Goal: Task Accomplishment & Management: Manage account settings

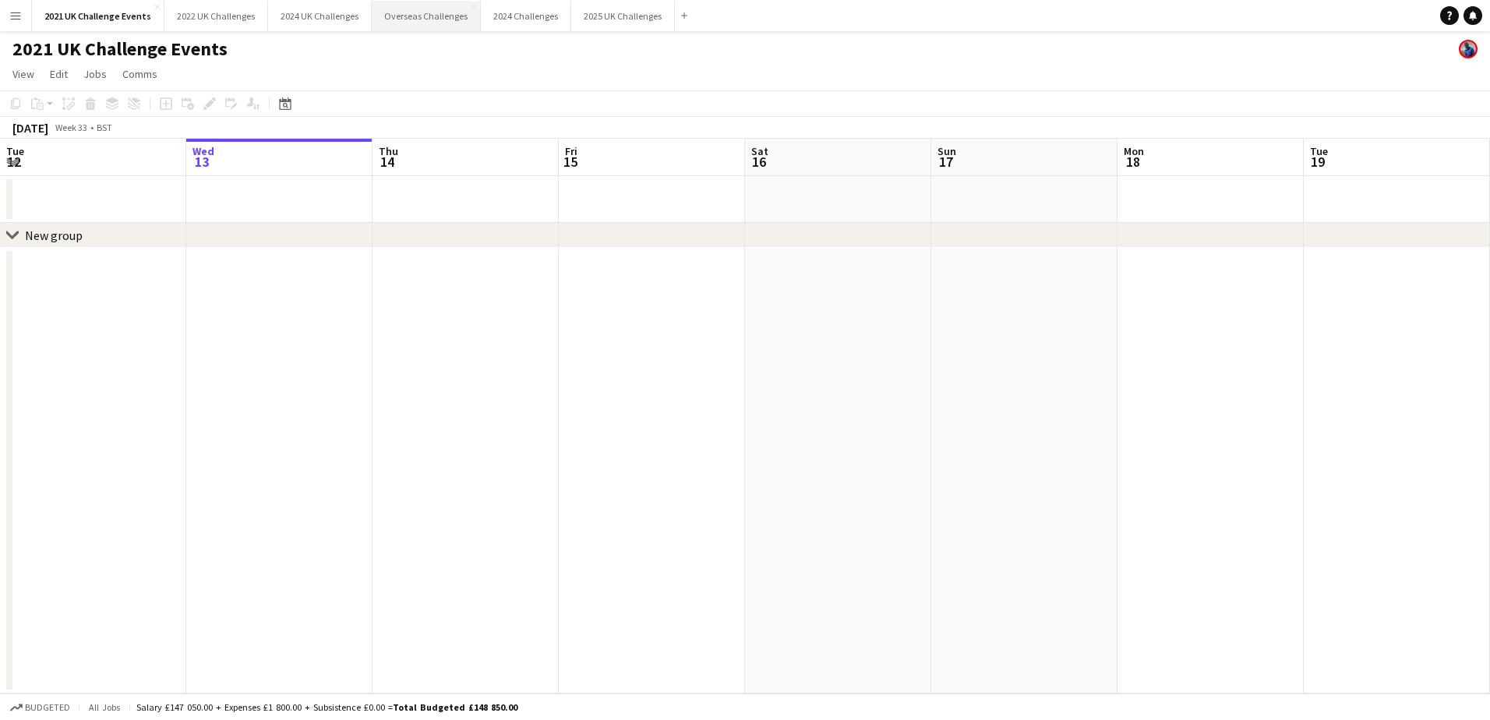
click at [427, 20] on button "Overseas Challenges Close" at bounding box center [426, 16] width 109 height 30
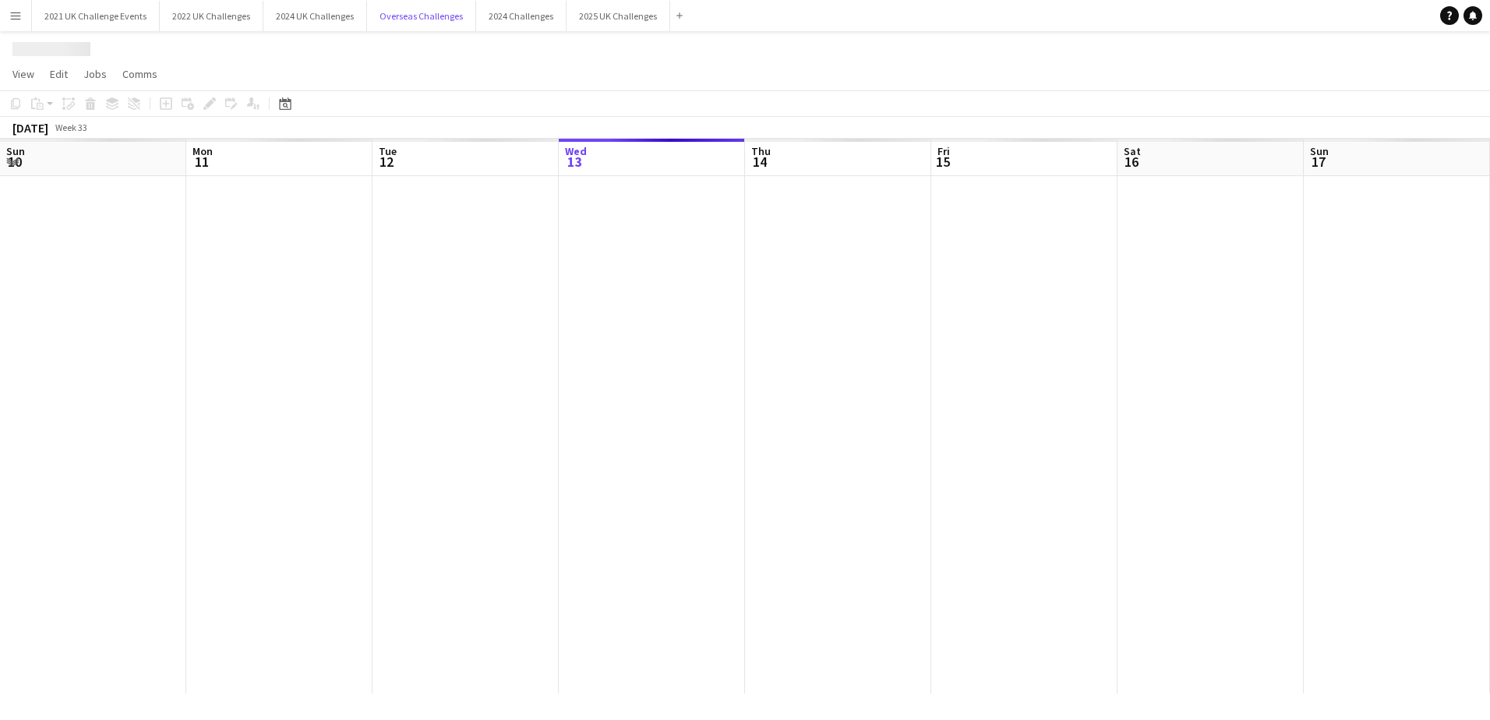
scroll to position [0, 372]
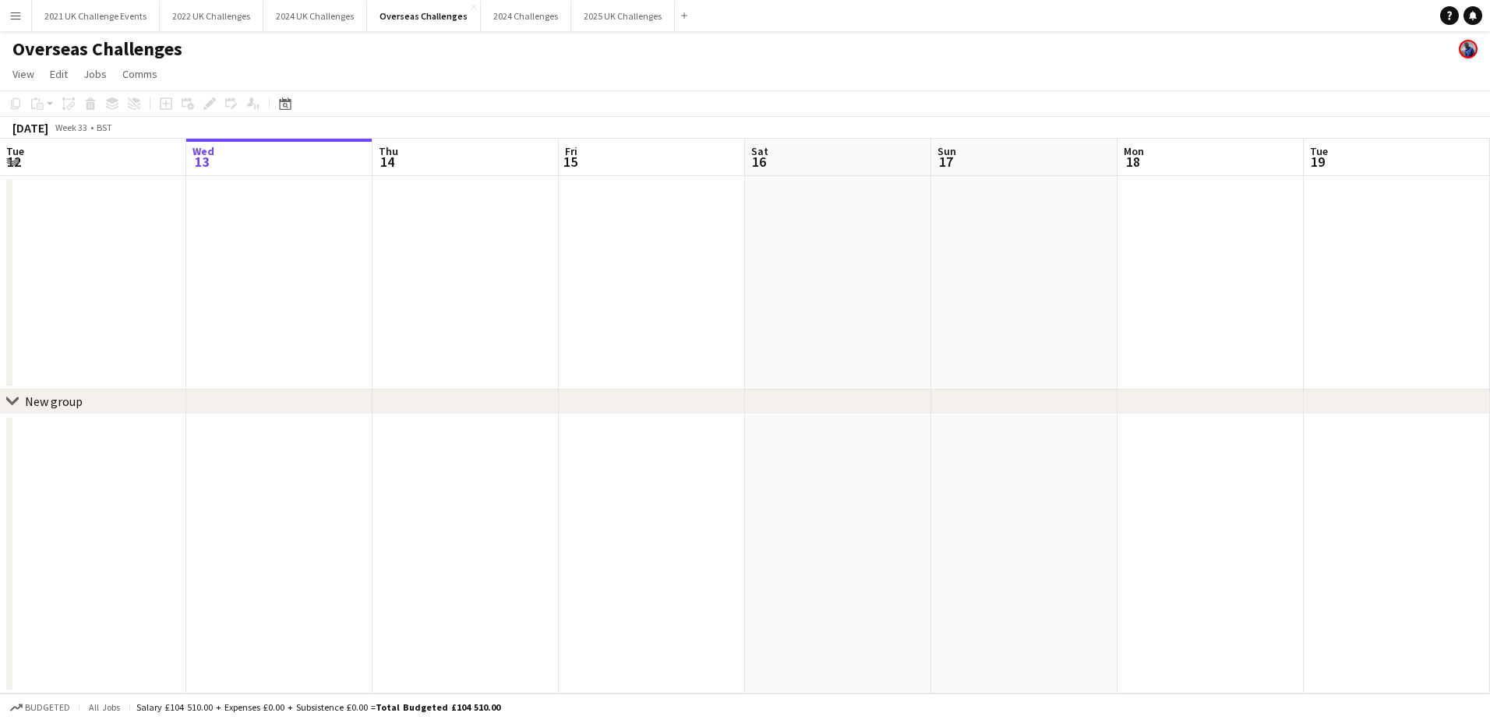
click at [11, 9] on button "Menu" at bounding box center [15, 15] width 31 height 31
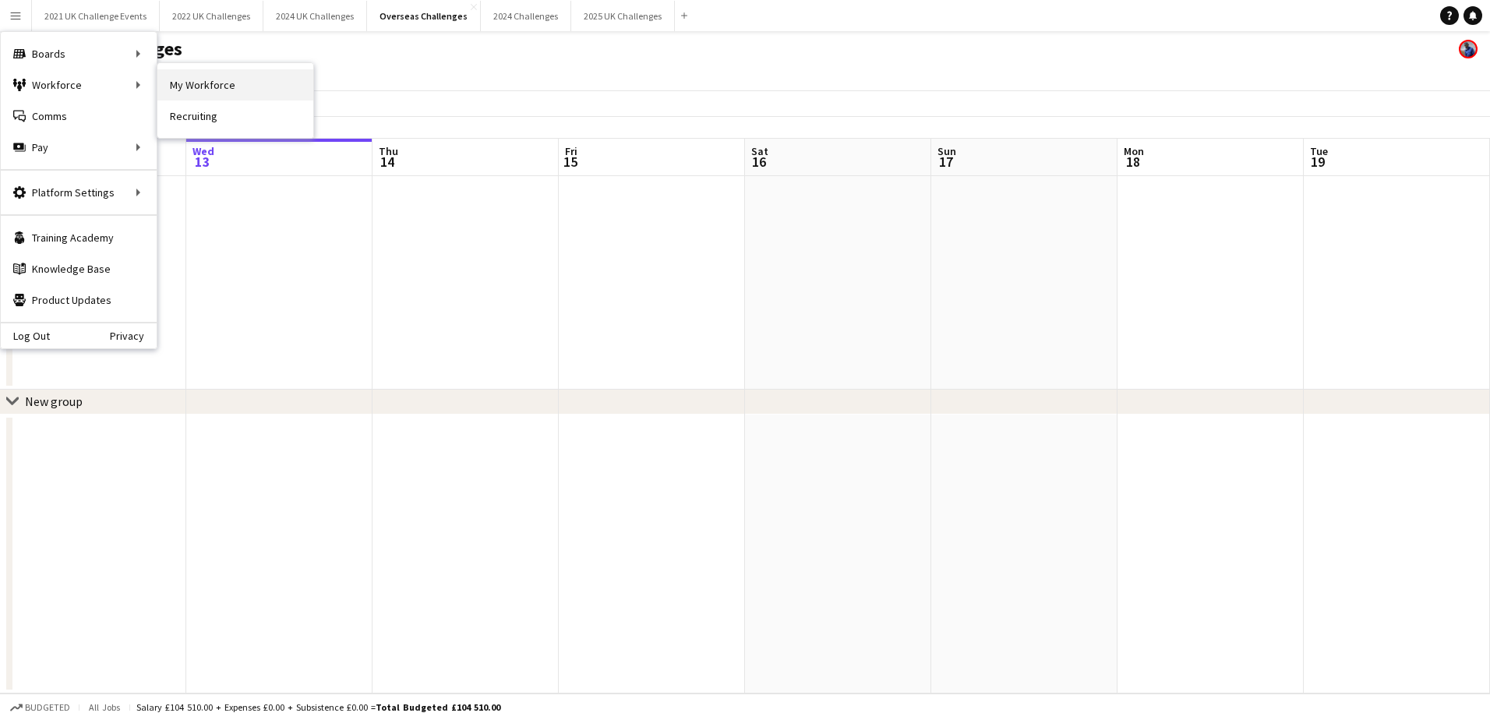
click at [181, 92] on link "My Workforce" at bounding box center [235, 84] width 156 height 31
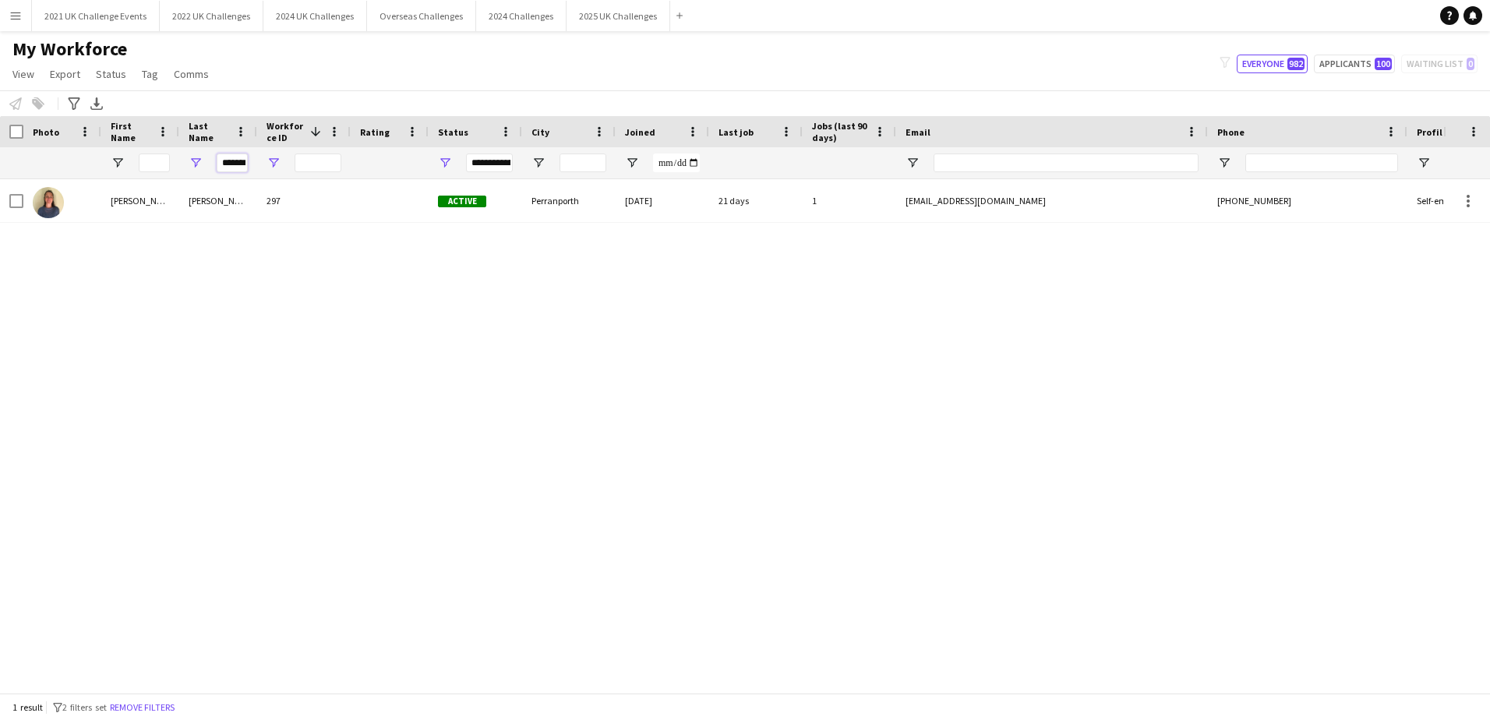
scroll to position [0, 9]
drag, startPoint x: 227, startPoint y: 161, endPoint x: 304, endPoint y: 159, distance: 77.2
click at [288, 165] on div "*******" at bounding box center [833, 162] width 1666 height 31
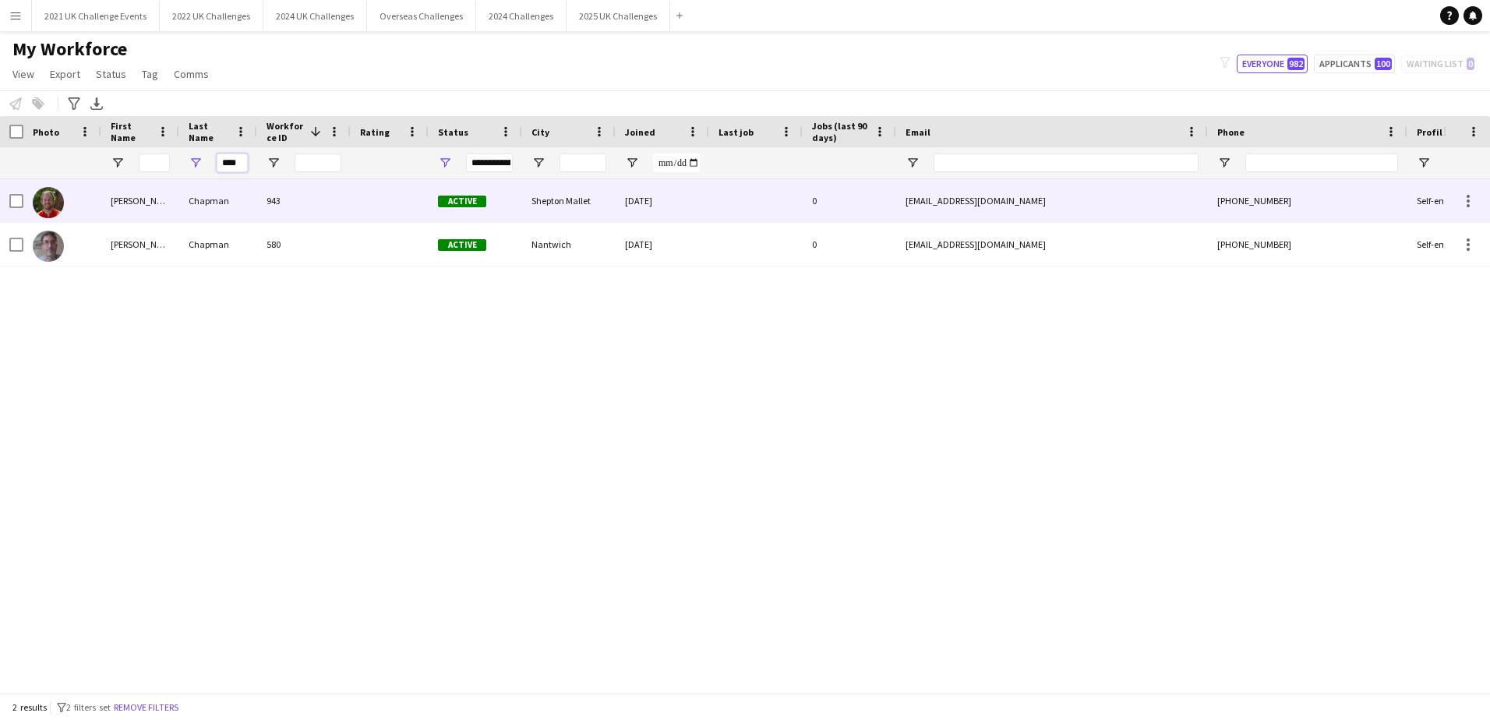
type input "****"
click at [207, 203] on div "Chapman" at bounding box center [218, 200] width 78 height 43
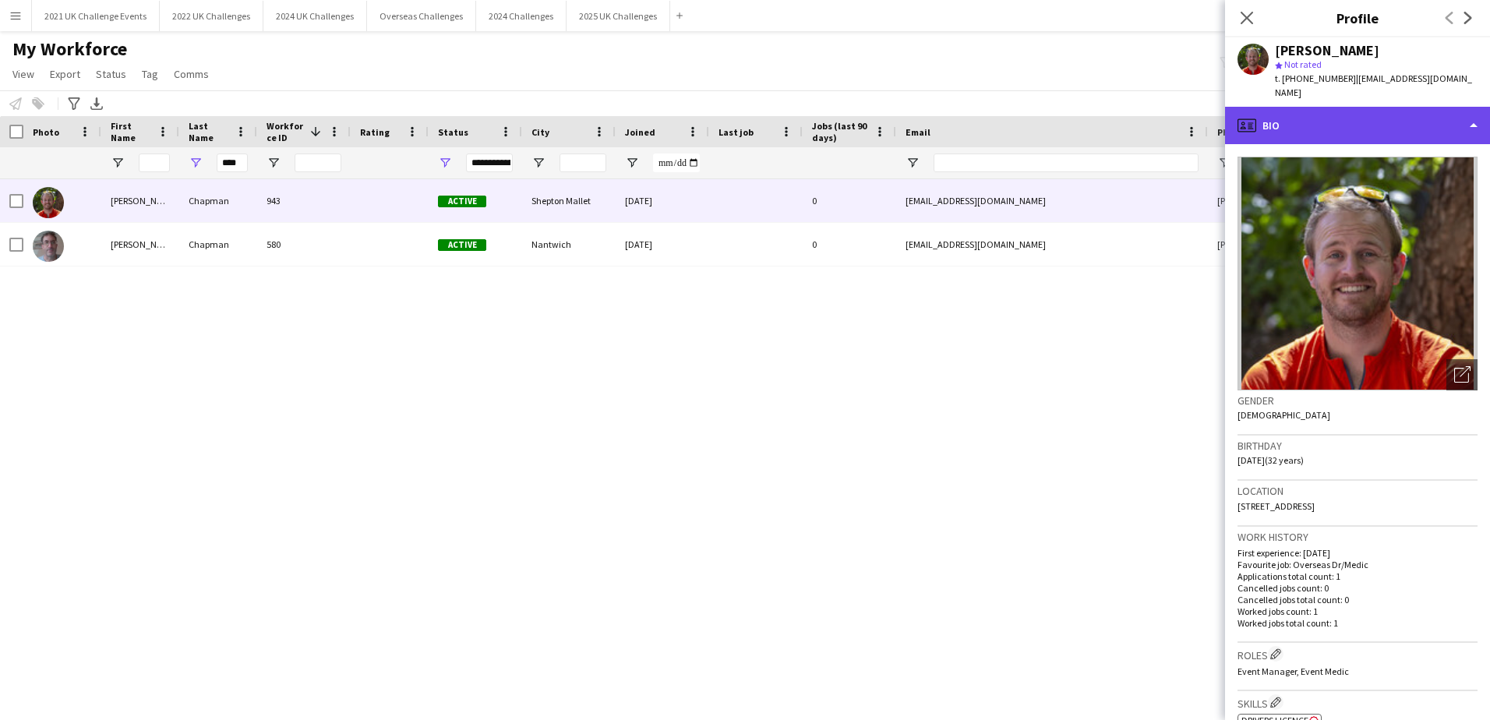
click at [1472, 127] on div "profile Bio" at bounding box center [1357, 125] width 265 height 37
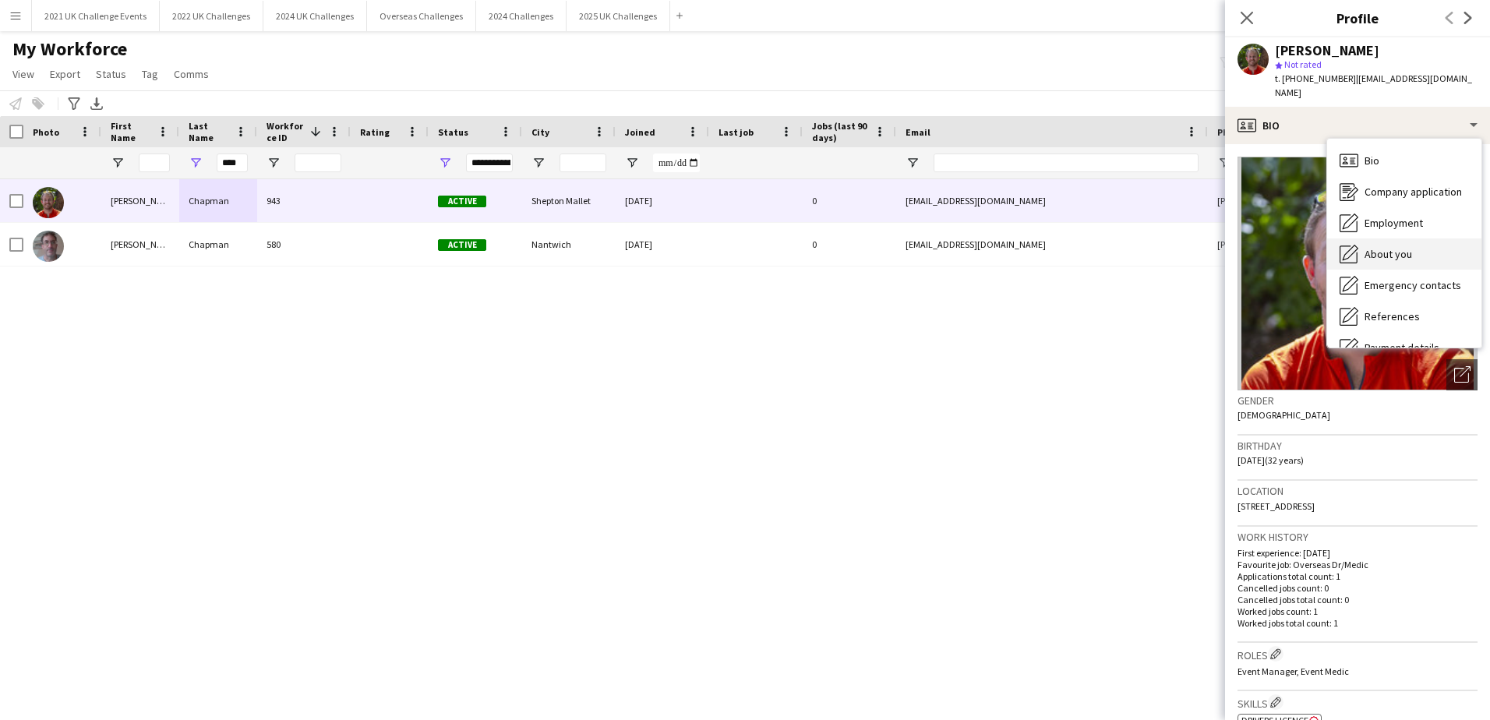
click at [1414, 259] on div "About you About you" at bounding box center [1404, 253] width 154 height 31
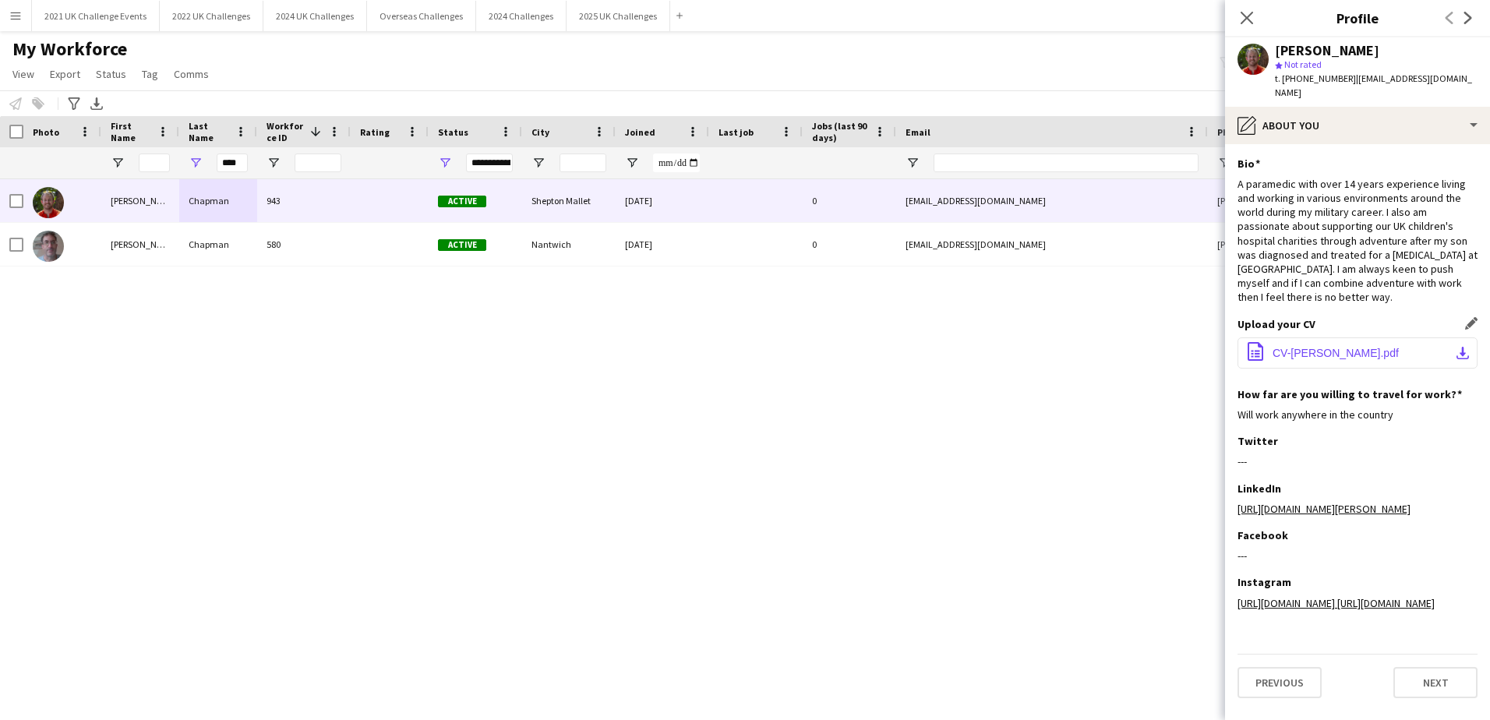
click at [1306, 353] on span "CV-[PERSON_NAME].pdf" at bounding box center [1335, 353] width 126 height 12
click at [1418, 698] on button "Next" at bounding box center [1435, 682] width 84 height 31
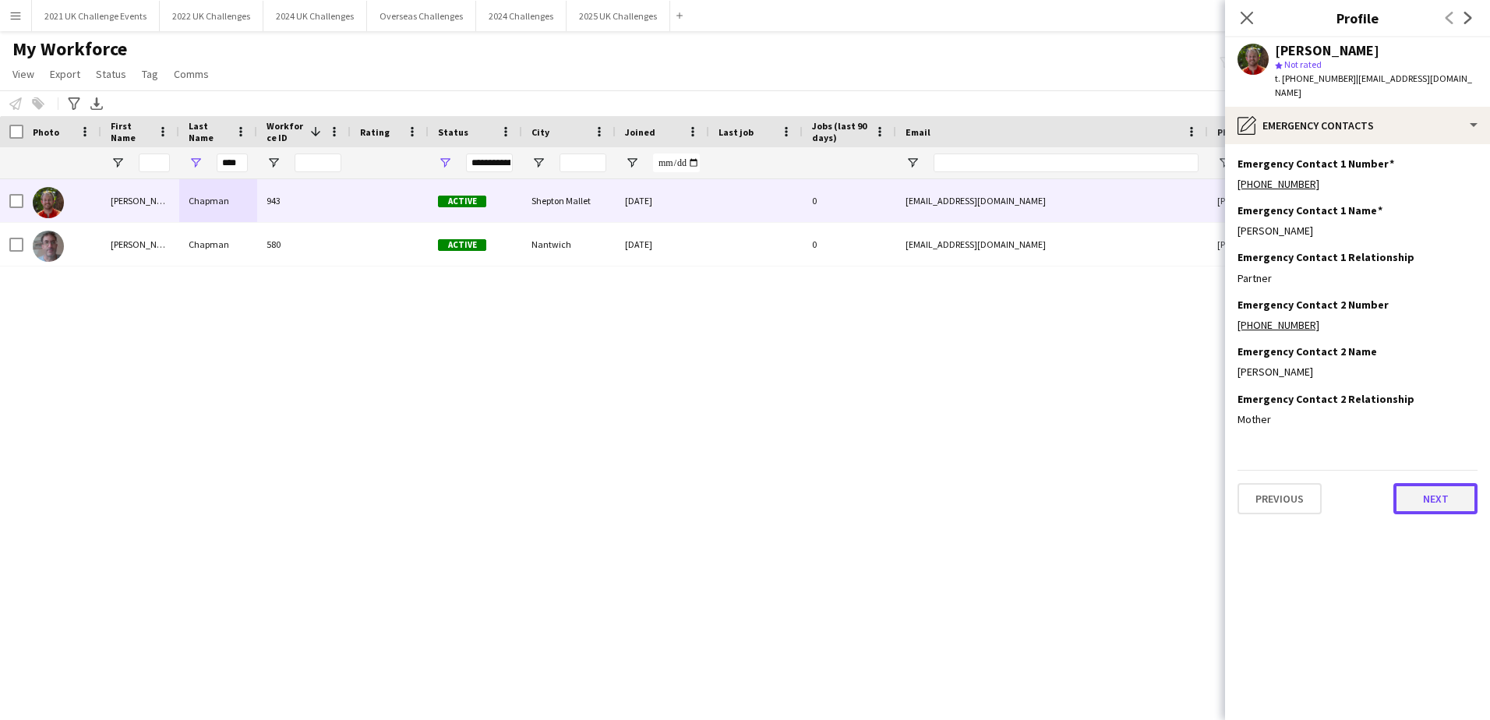
click at [1424, 499] on button "Next" at bounding box center [1435, 498] width 84 height 31
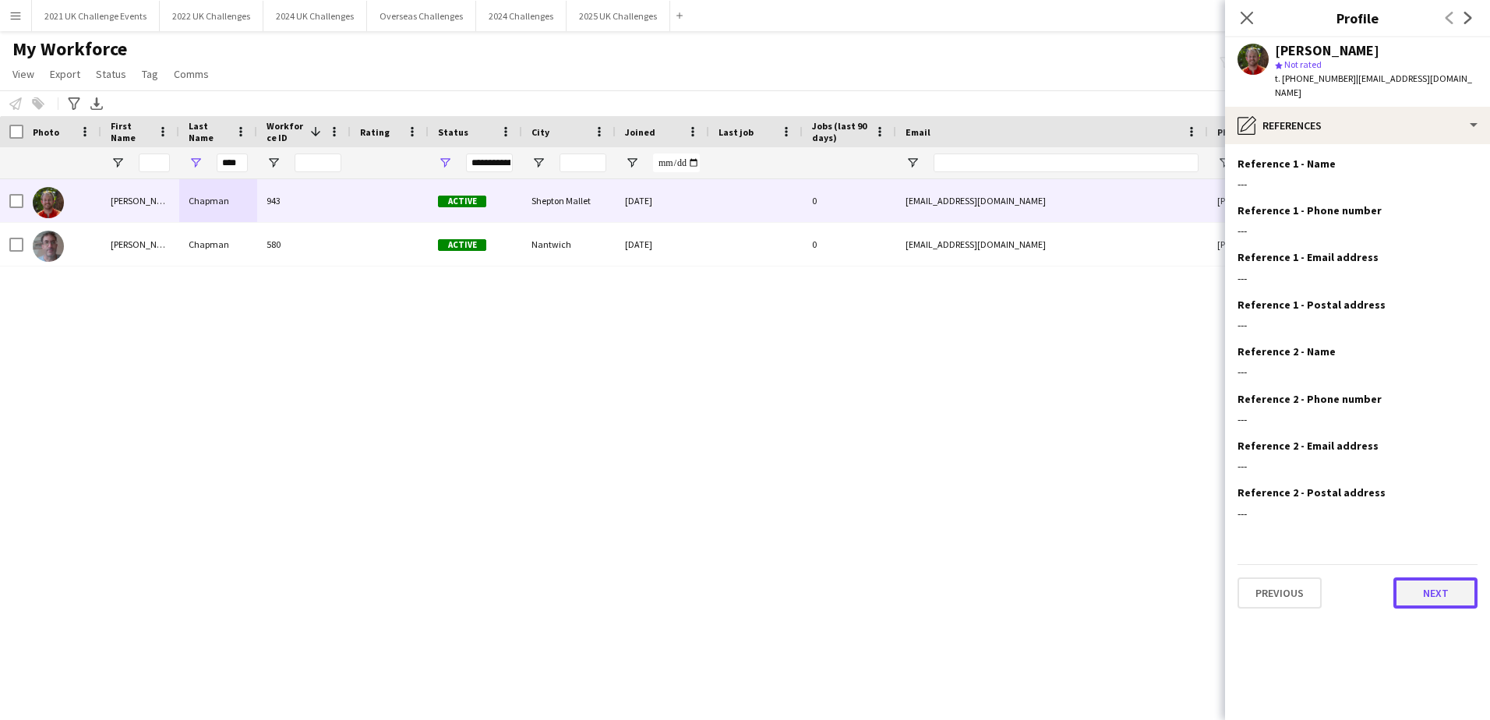
click at [1418, 602] on button "Next" at bounding box center [1435, 592] width 84 height 31
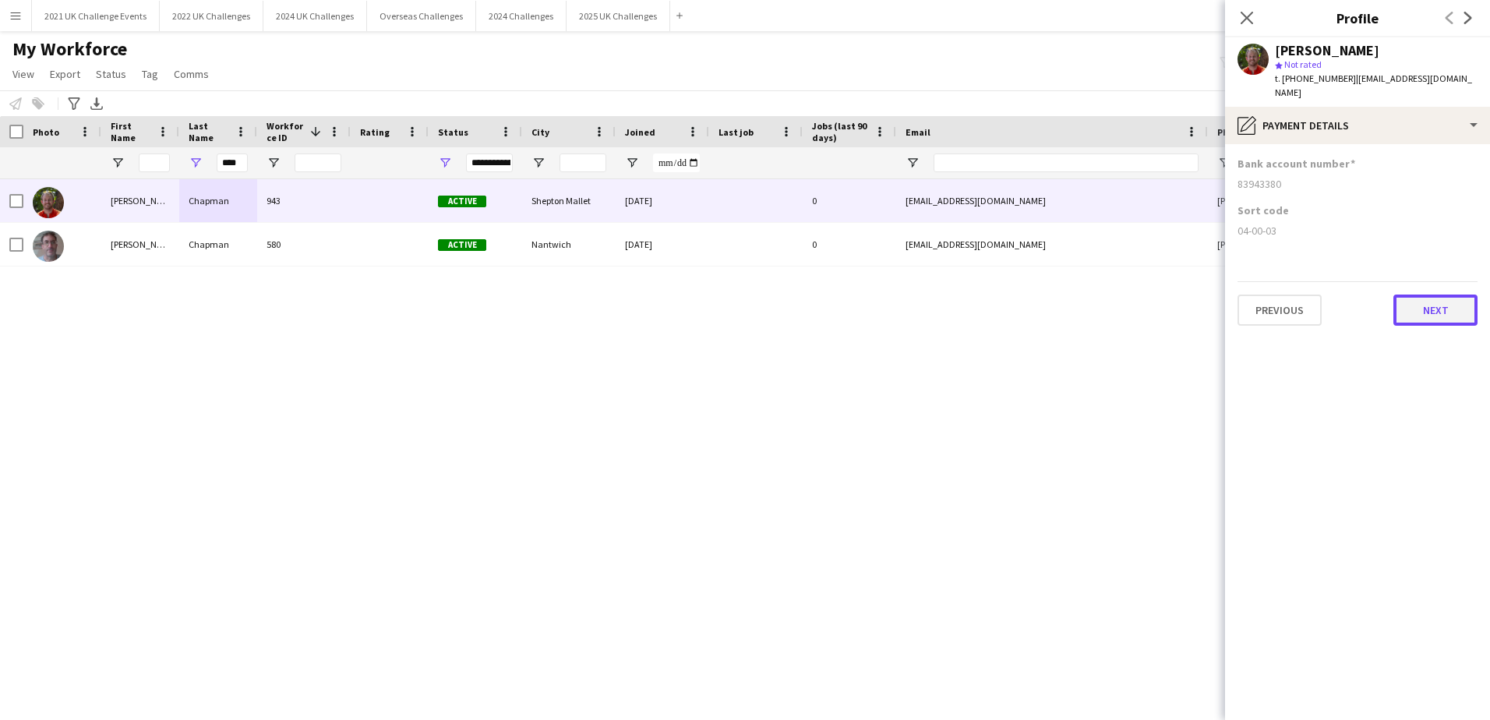
click at [1421, 323] on button "Next" at bounding box center [1435, 310] width 84 height 31
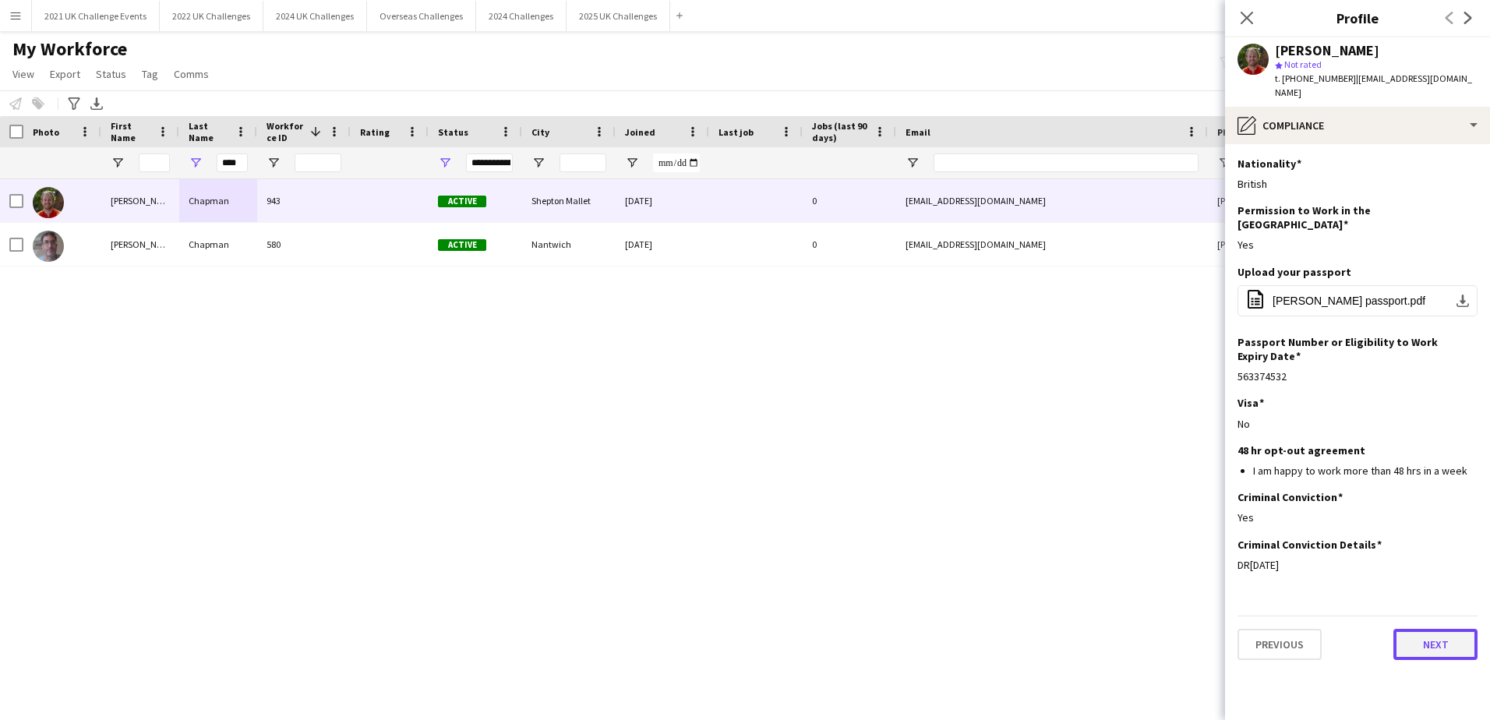
click at [1424, 634] on button "Next" at bounding box center [1435, 644] width 84 height 31
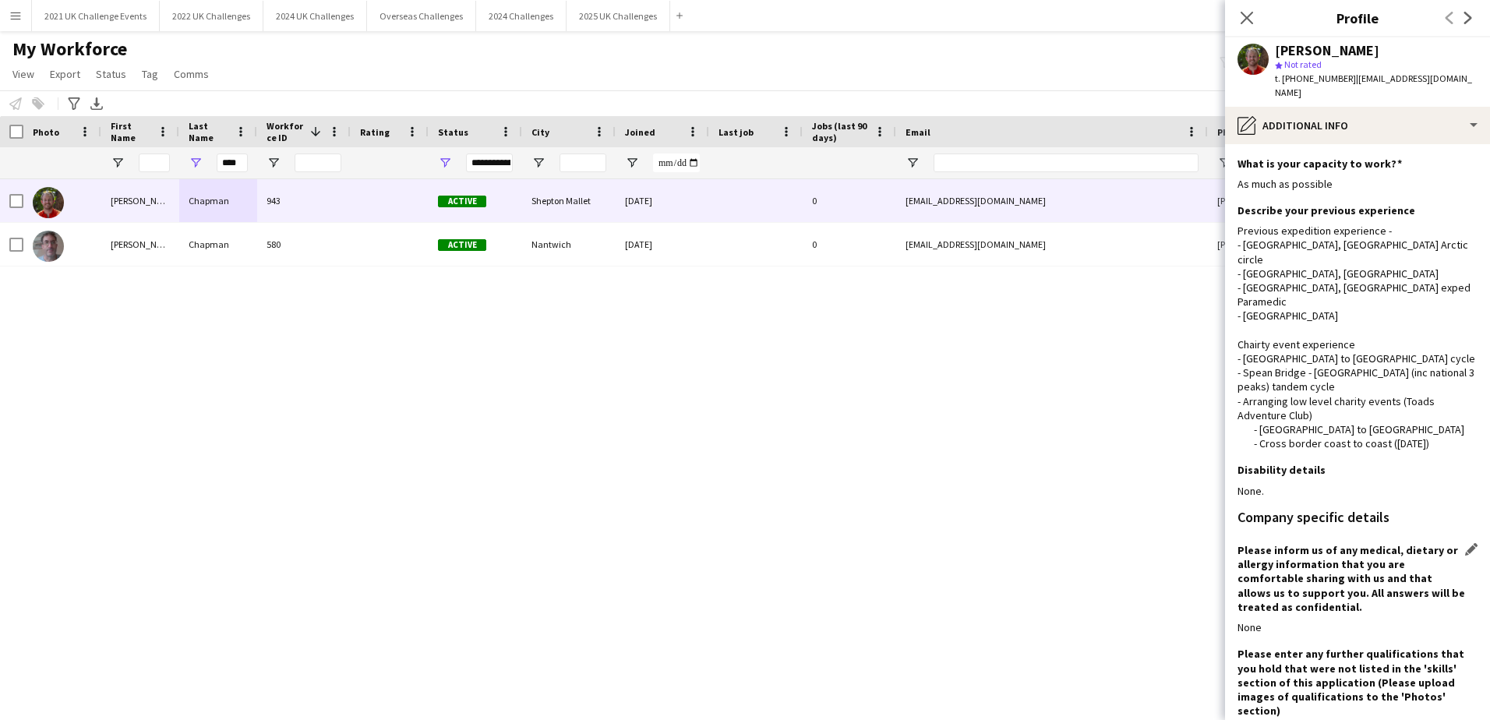
scroll to position [104, 0]
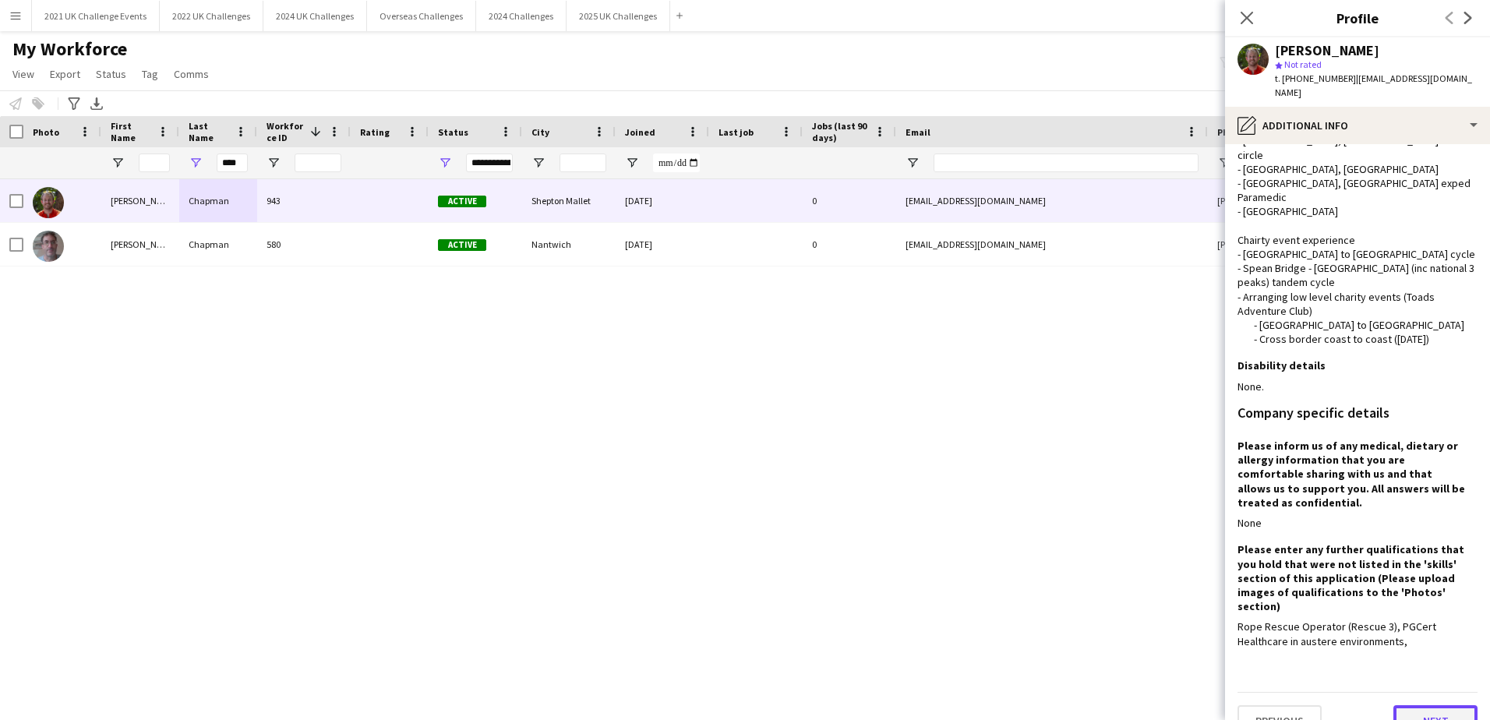
click at [1423, 705] on button "Next" at bounding box center [1435, 720] width 84 height 31
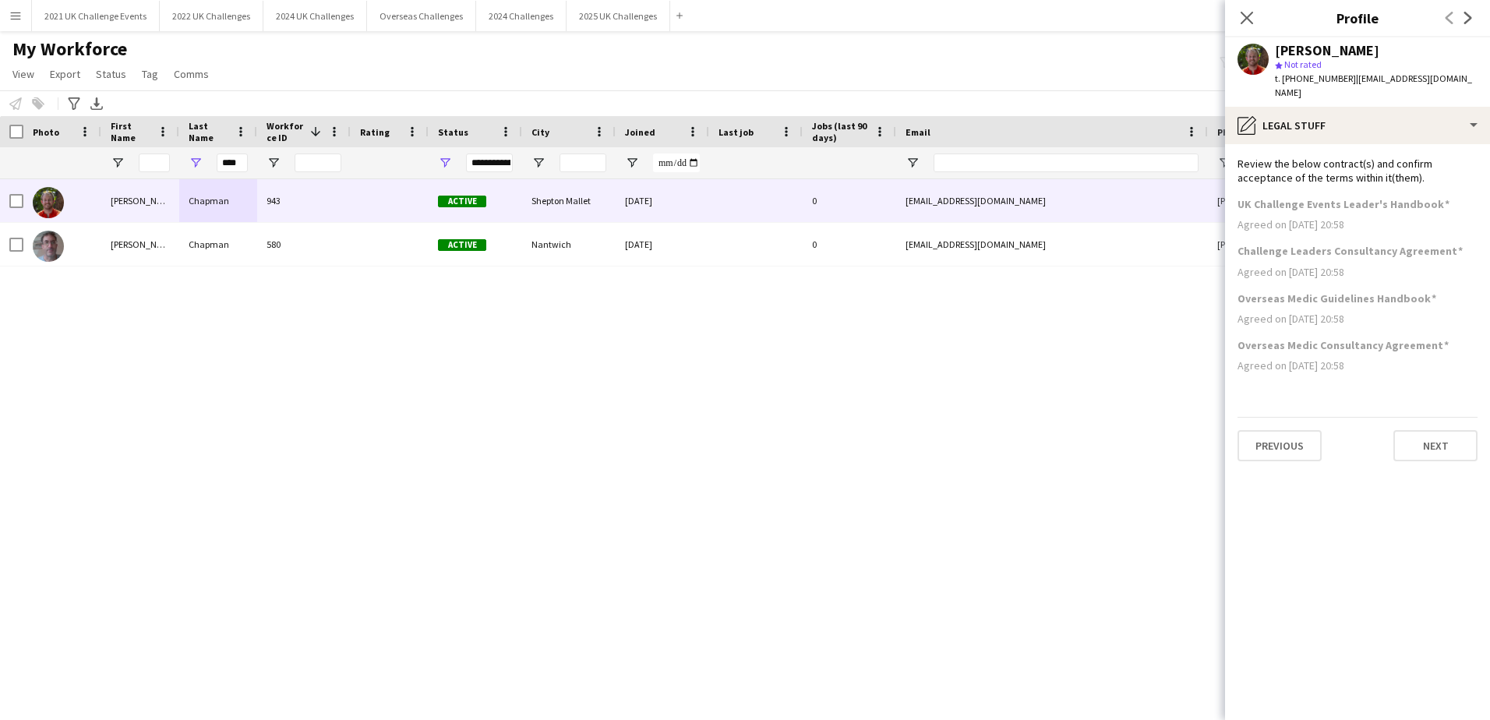
scroll to position [0, 0]
click at [1429, 450] on button "Next" at bounding box center [1435, 445] width 84 height 31
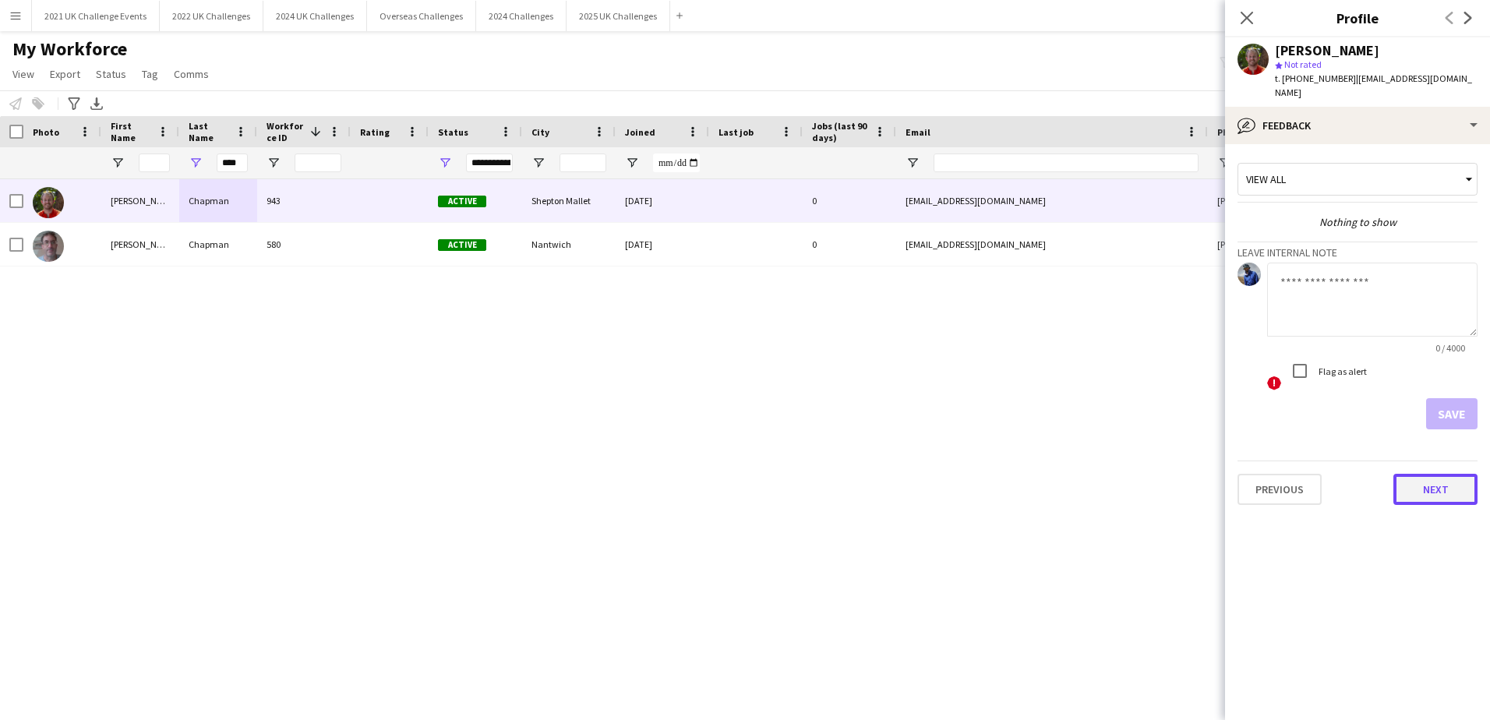
click at [1406, 500] on button "Next" at bounding box center [1435, 489] width 84 height 31
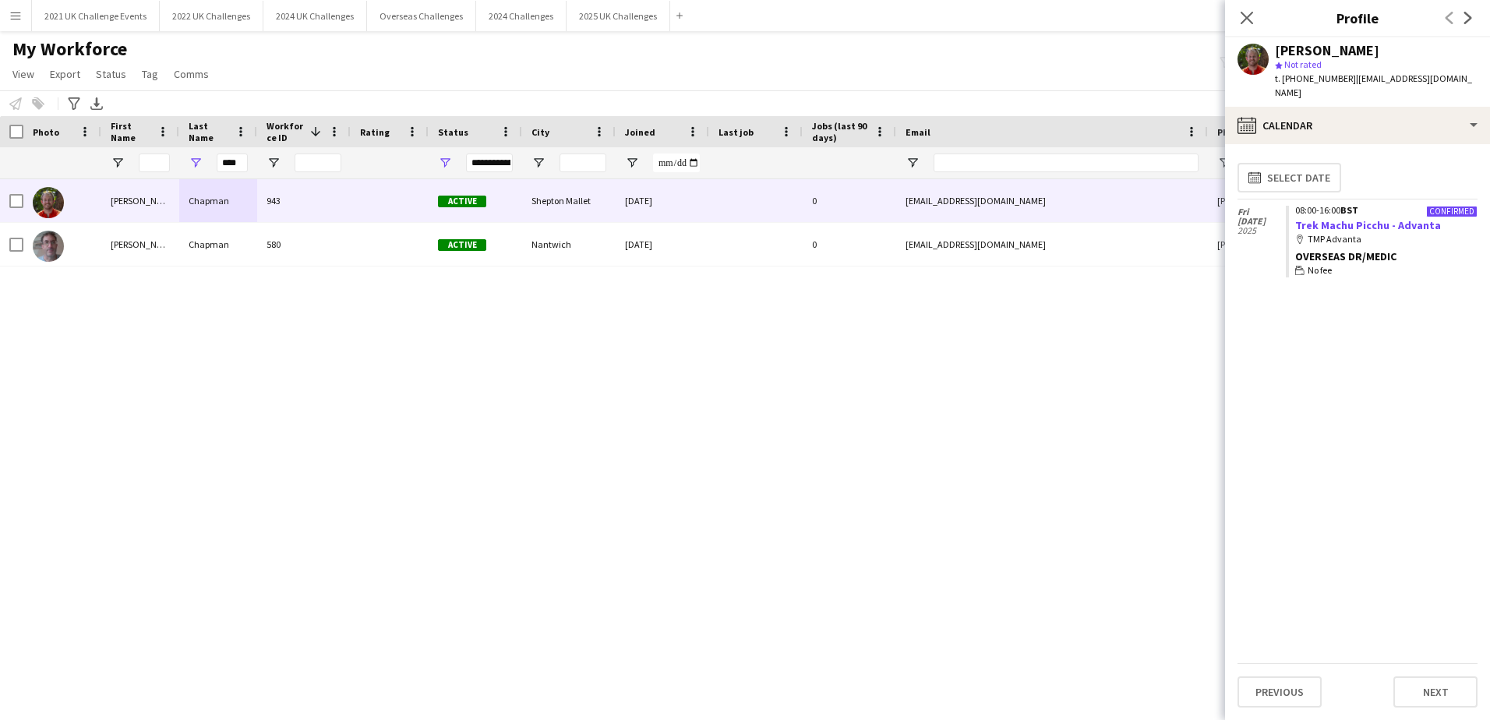
click at [1392, 228] on link "Trek Machu Picchu - Advanta" at bounding box center [1368, 225] width 146 height 14
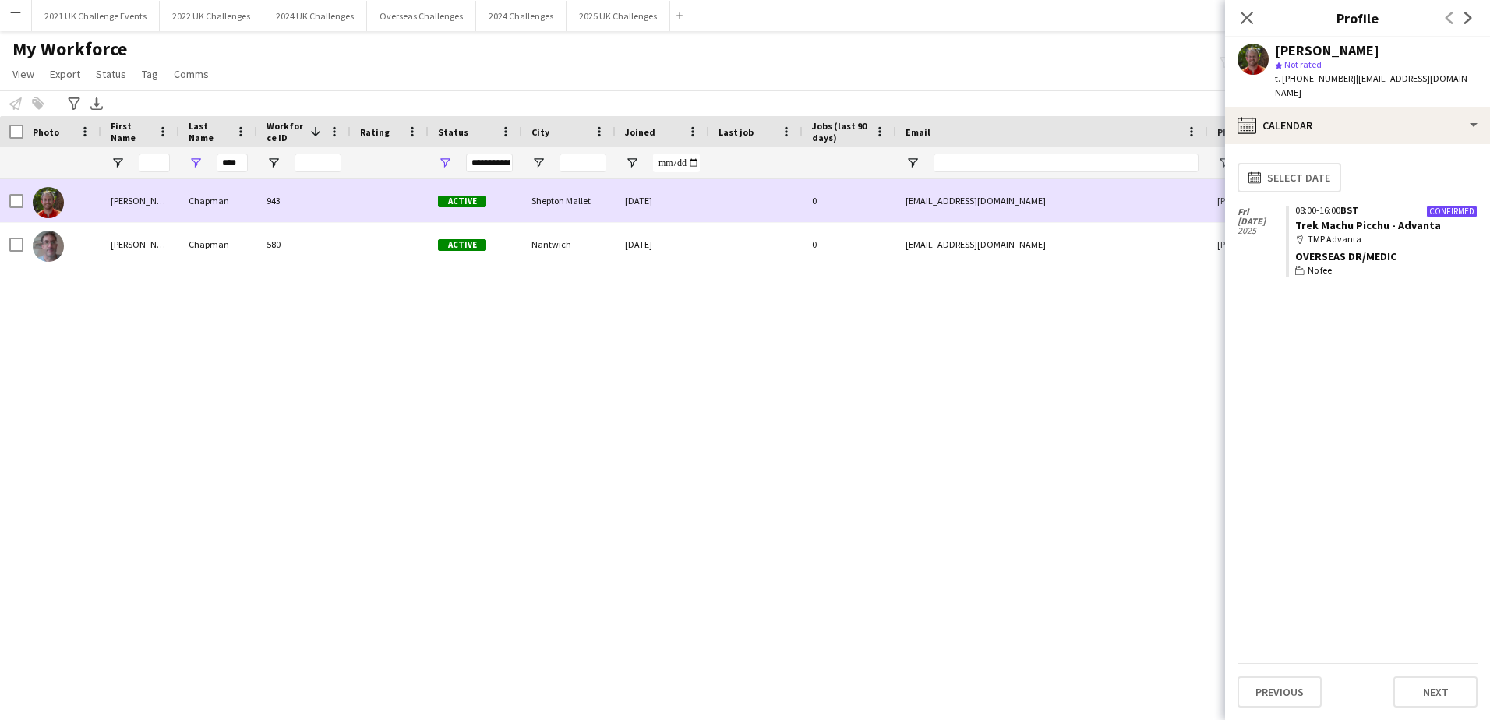
click at [287, 198] on div "943" at bounding box center [304, 200] width 94 height 43
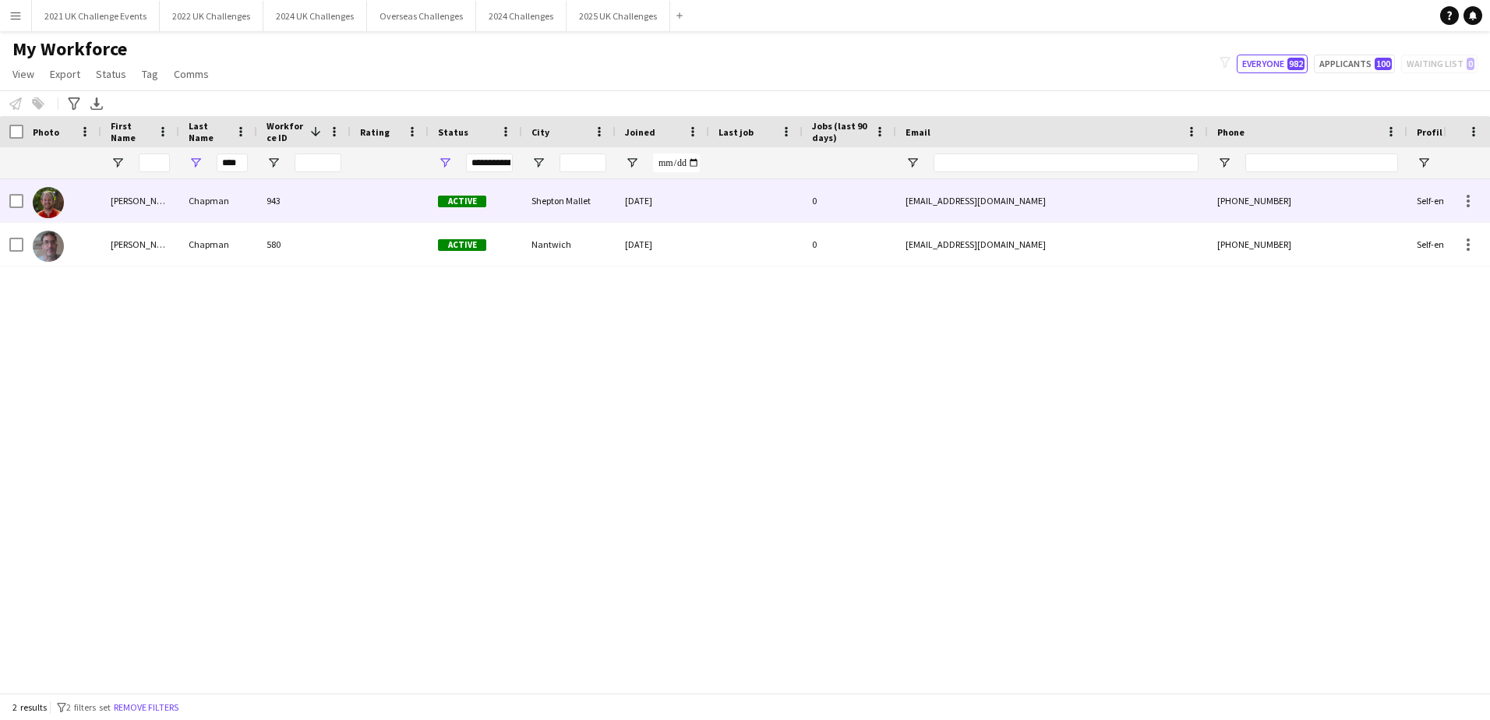
click at [873, 200] on div "0" at bounding box center [850, 200] width 94 height 43
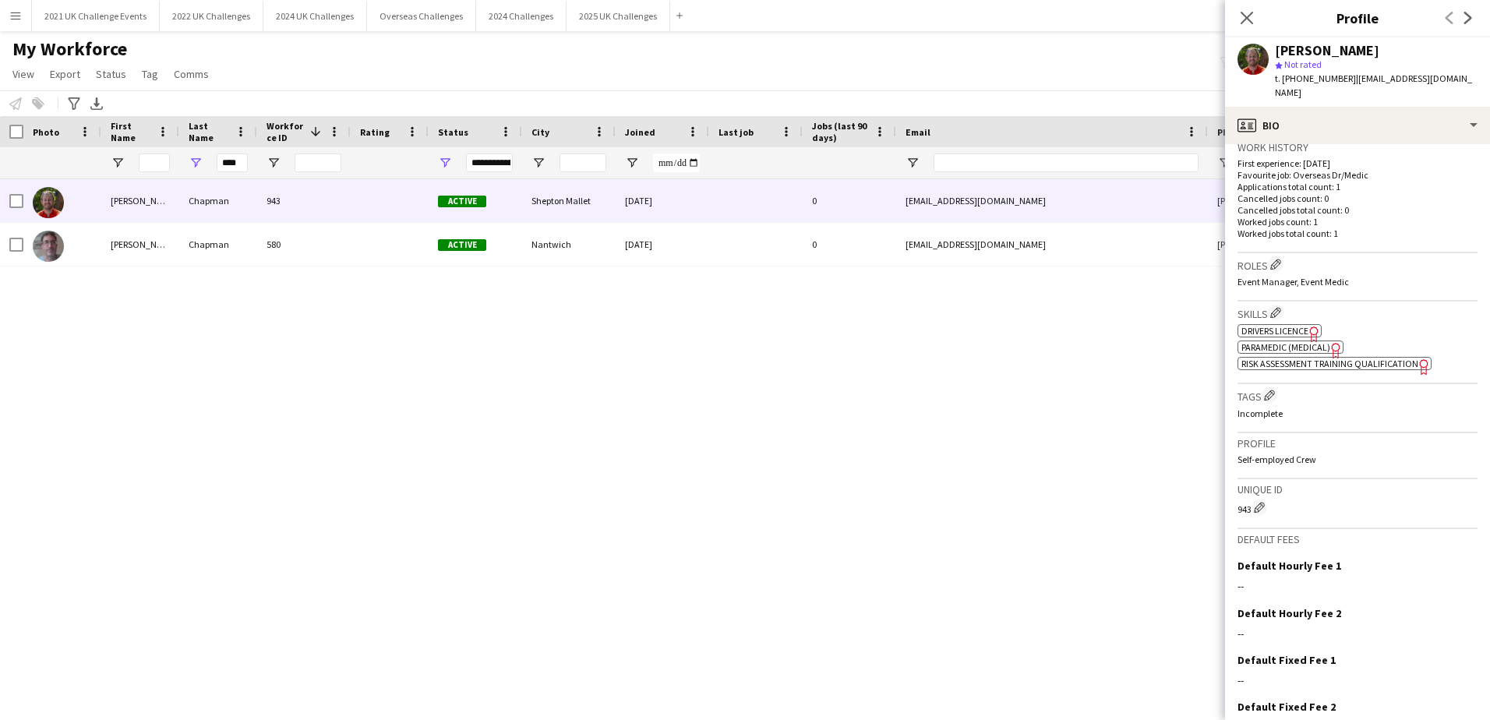
scroll to position [488, 0]
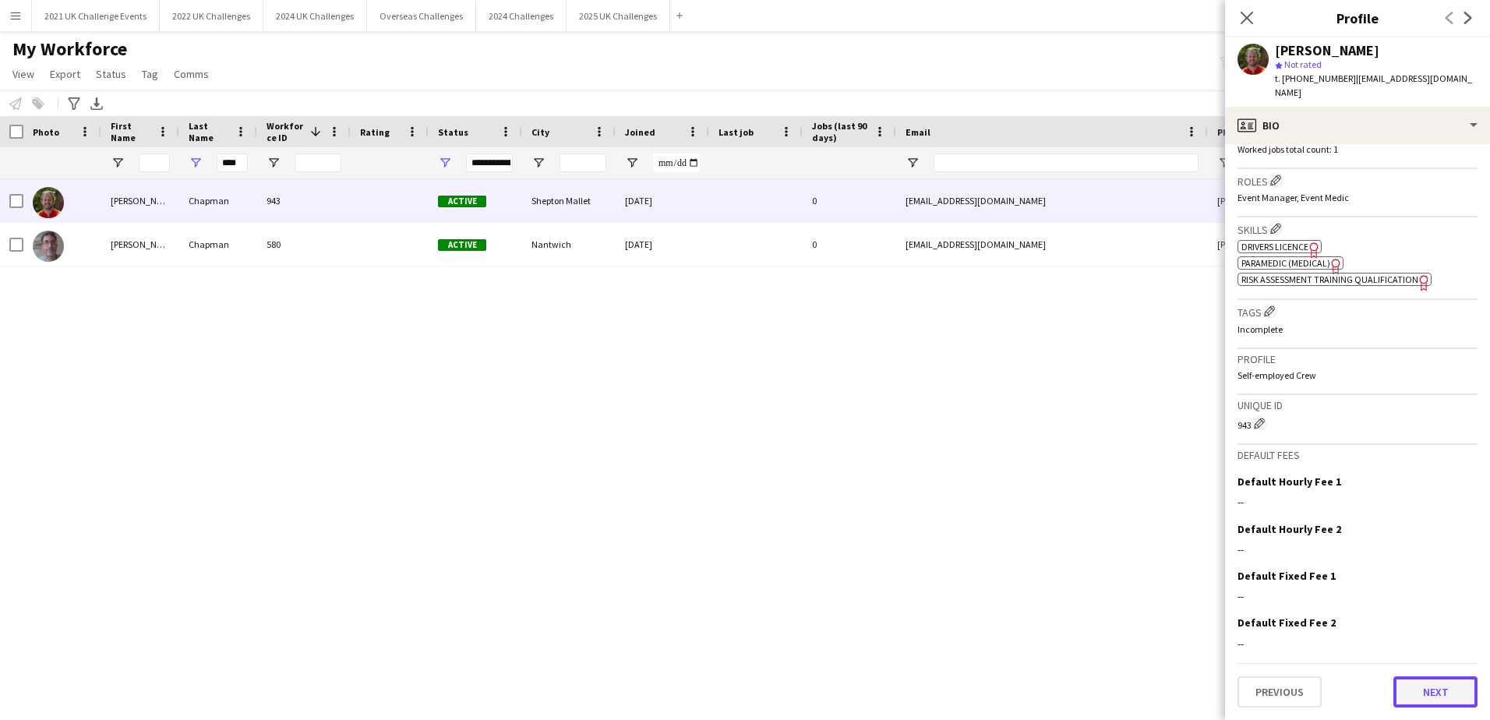
click at [1426, 685] on button "Next" at bounding box center [1435, 691] width 84 height 31
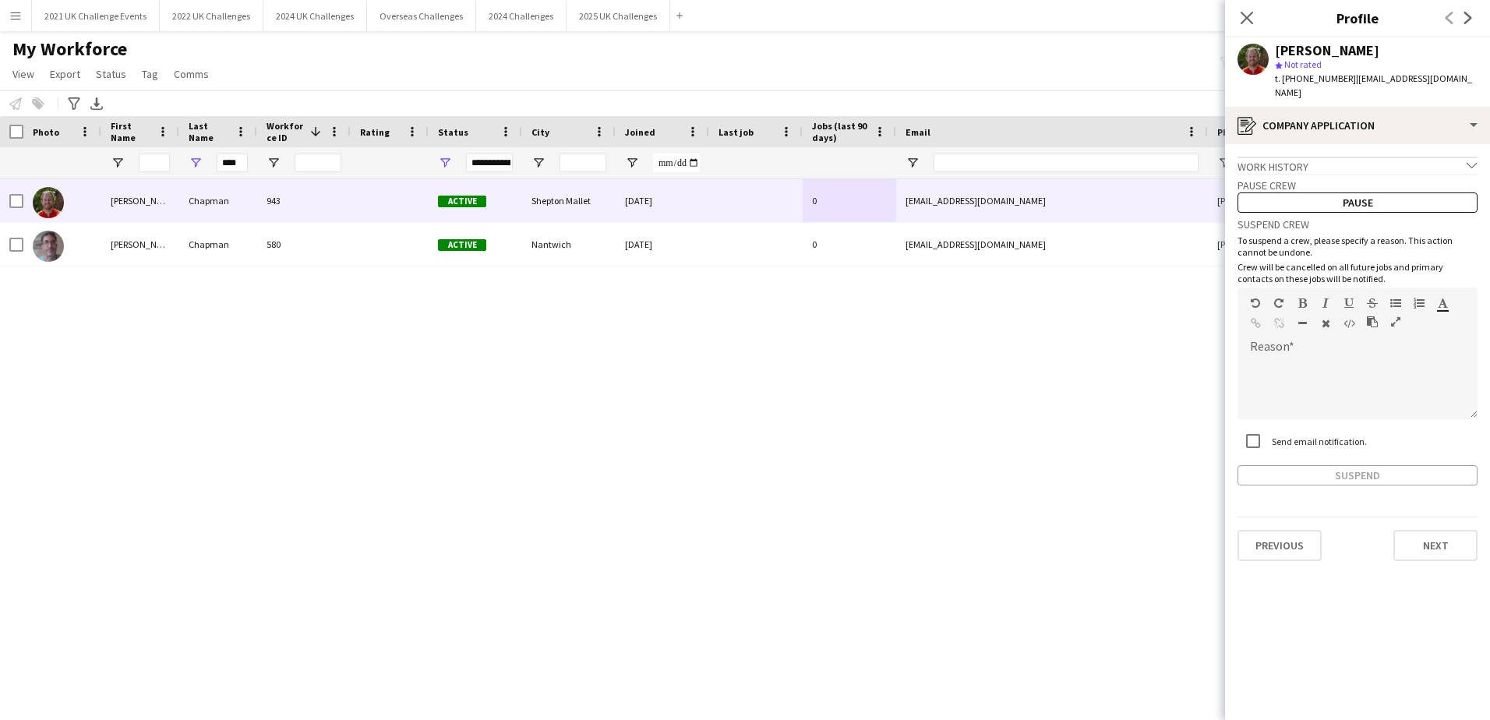
click at [1318, 168] on div "Work history chevron-down" at bounding box center [1357, 165] width 240 height 17
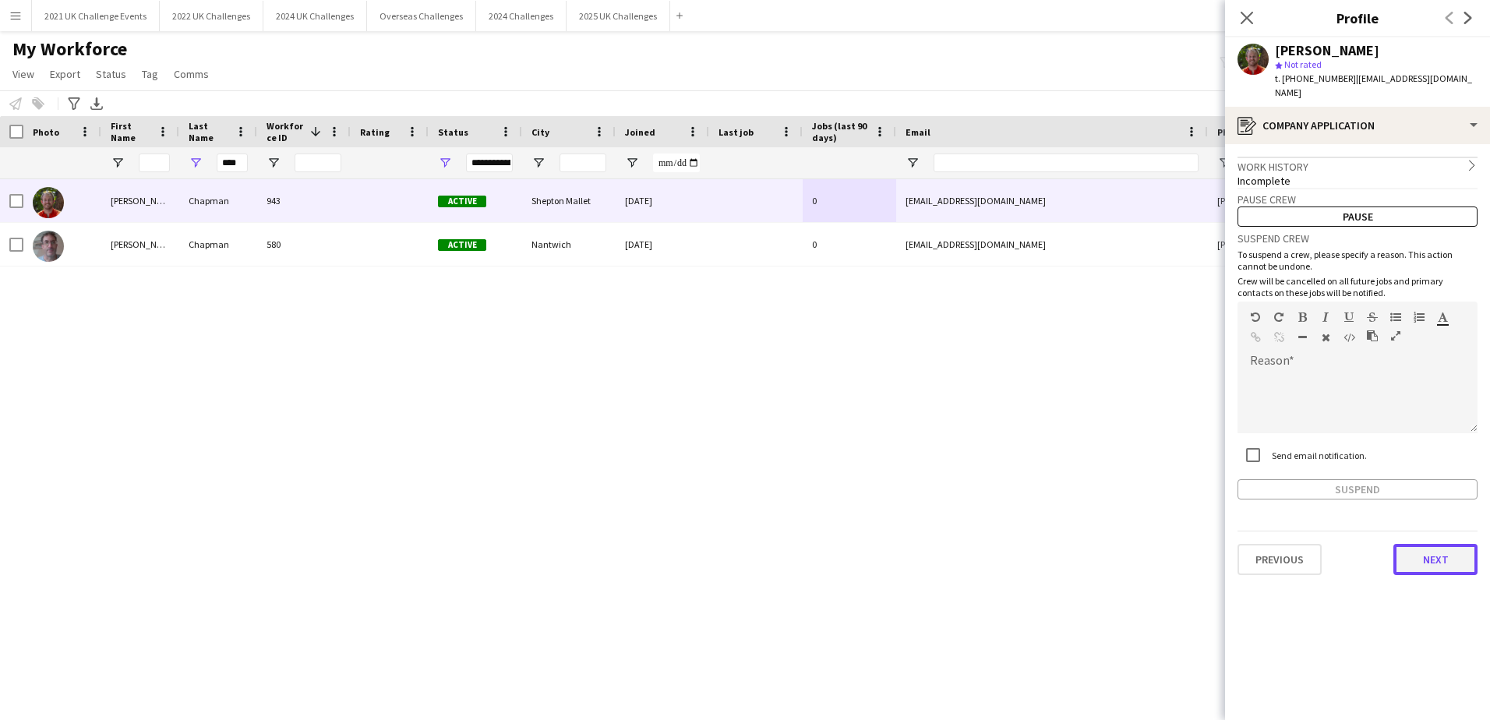
click at [1423, 566] on button "Next" at bounding box center [1435, 559] width 84 height 31
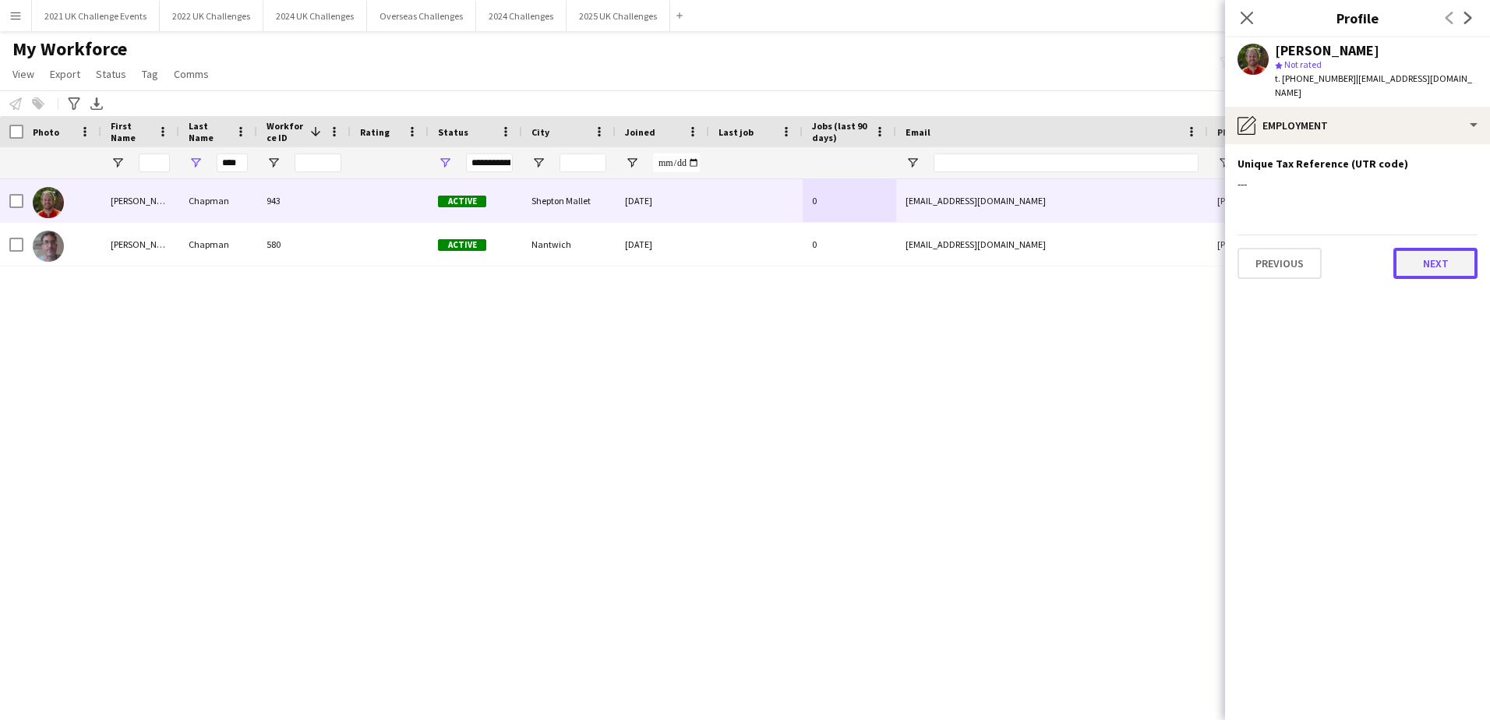
click at [1412, 258] on button "Next" at bounding box center [1435, 263] width 84 height 31
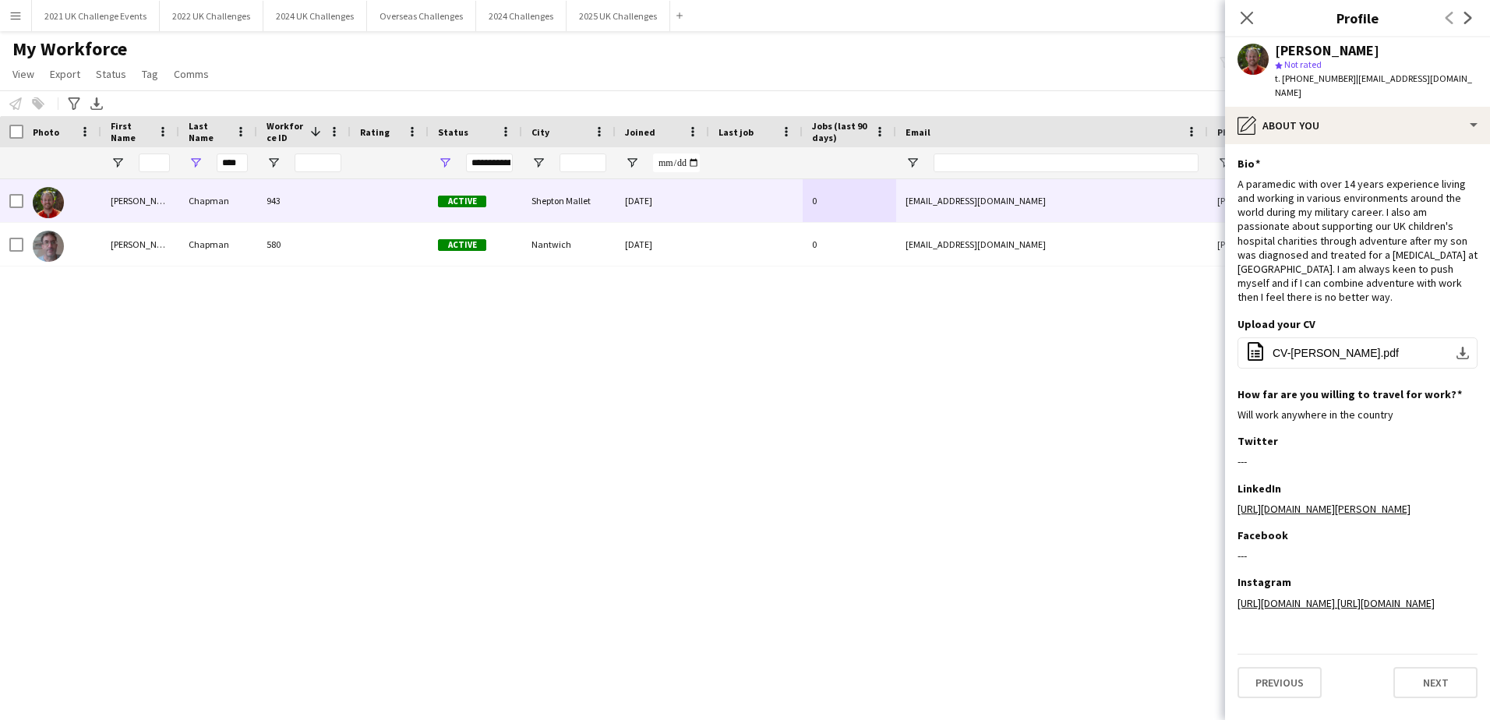
scroll to position [19, 0]
click at [1409, 690] on button "Next" at bounding box center [1435, 682] width 84 height 31
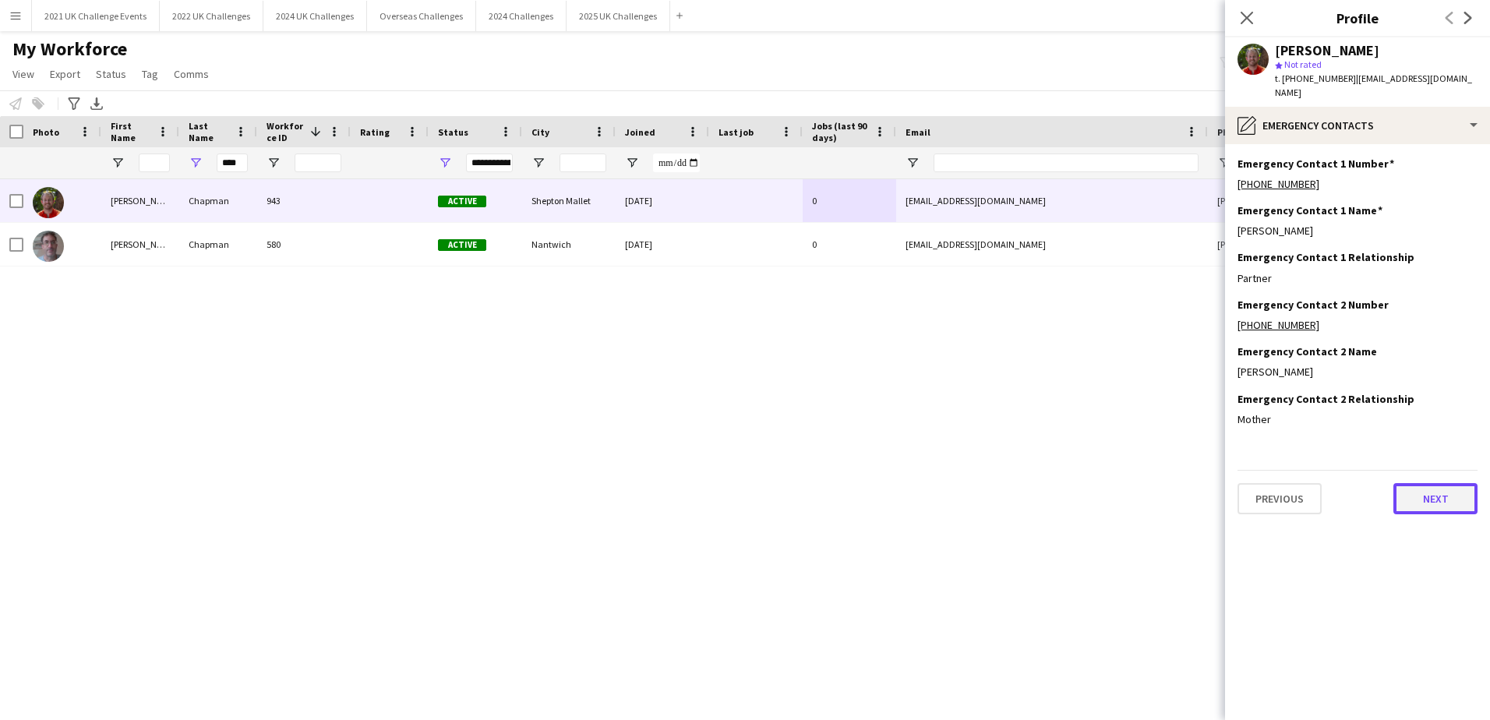
click at [1428, 504] on button "Next" at bounding box center [1435, 498] width 84 height 31
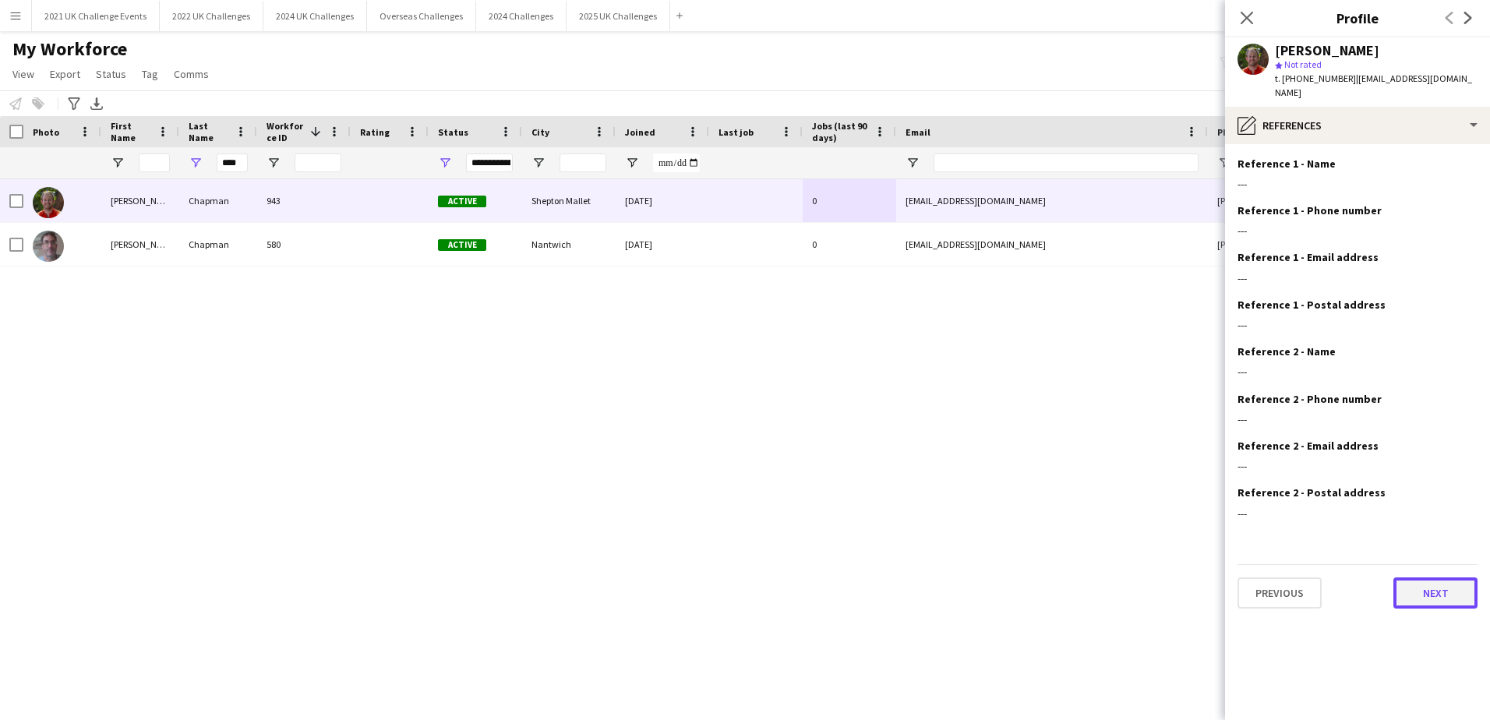
click at [1425, 593] on button "Next" at bounding box center [1435, 592] width 84 height 31
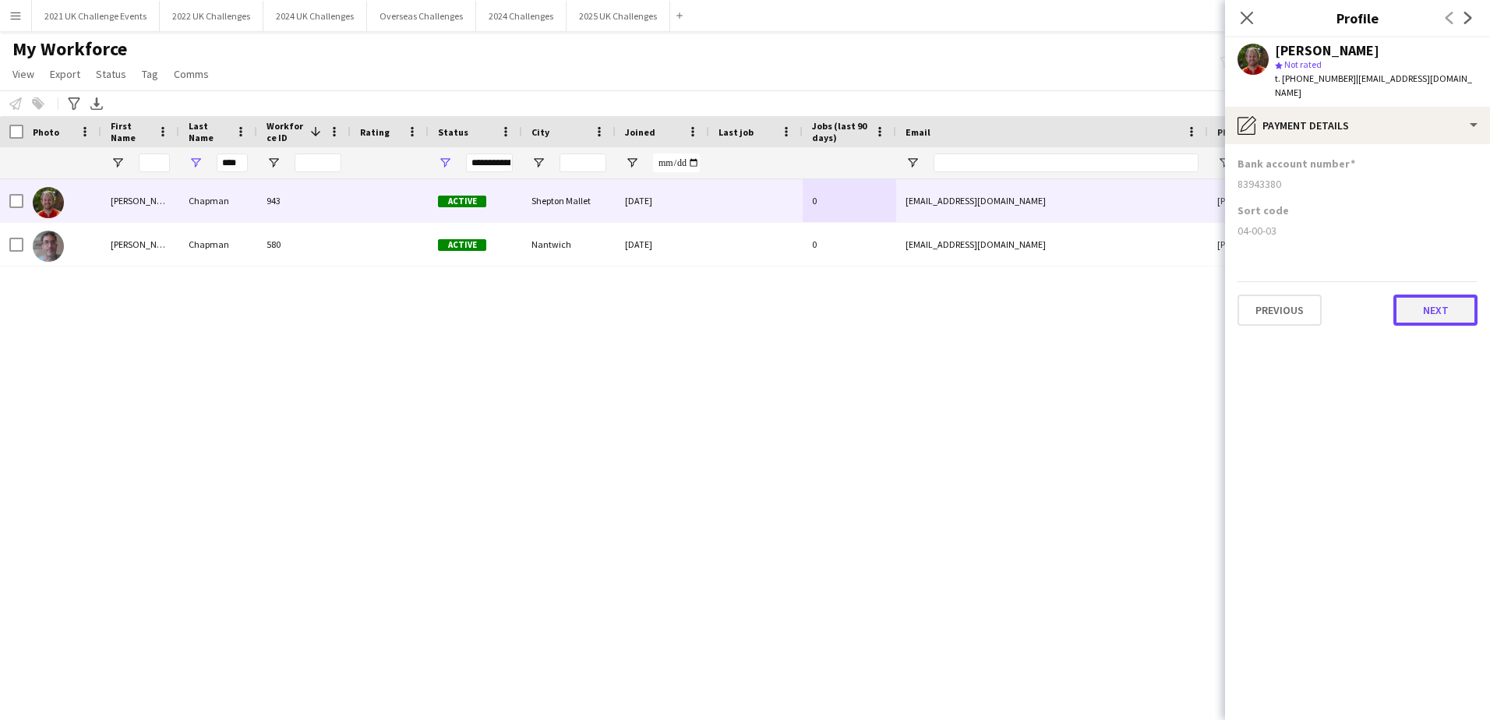
click at [1416, 320] on button "Next" at bounding box center [1435, 310] width 84 height 31
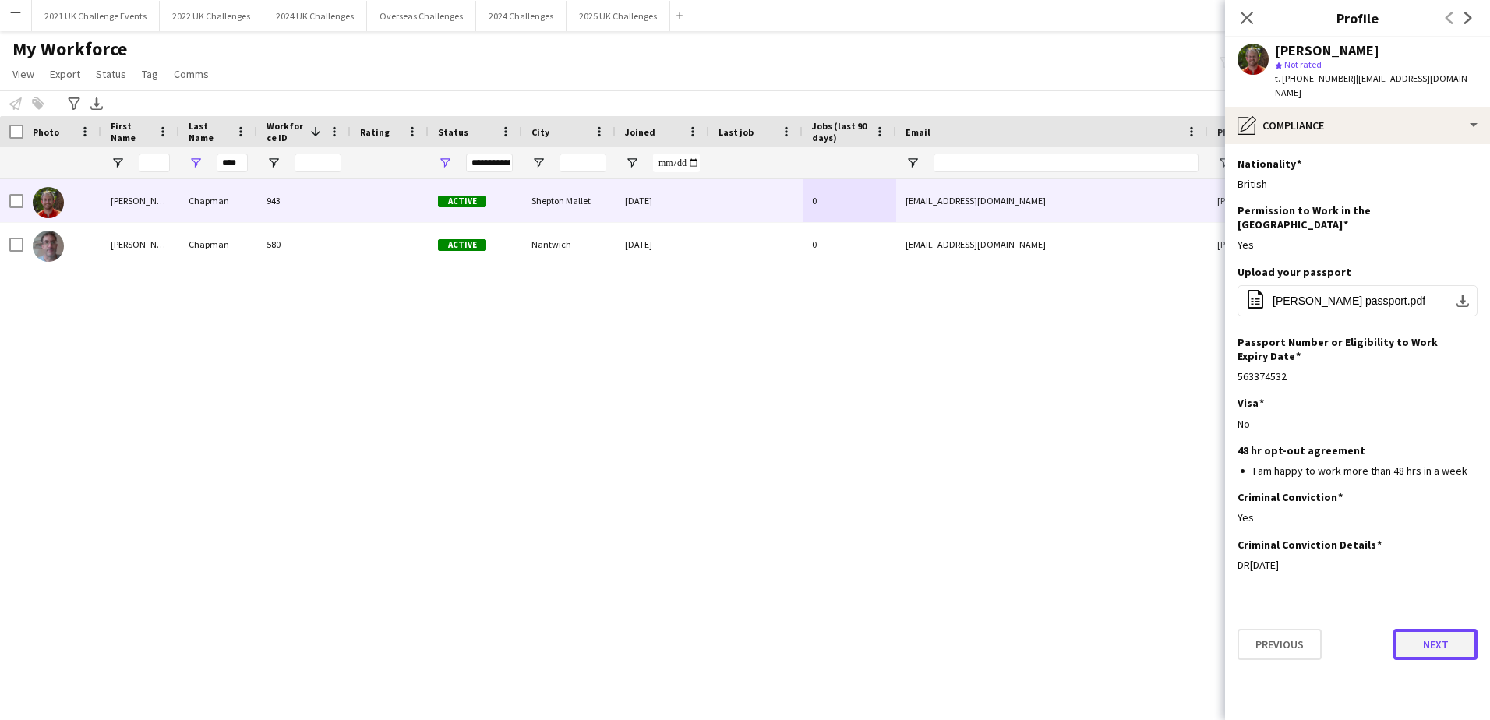
click at [1424, 637] on button "Next" at bounding box center [1435, 644] width 84 height 31
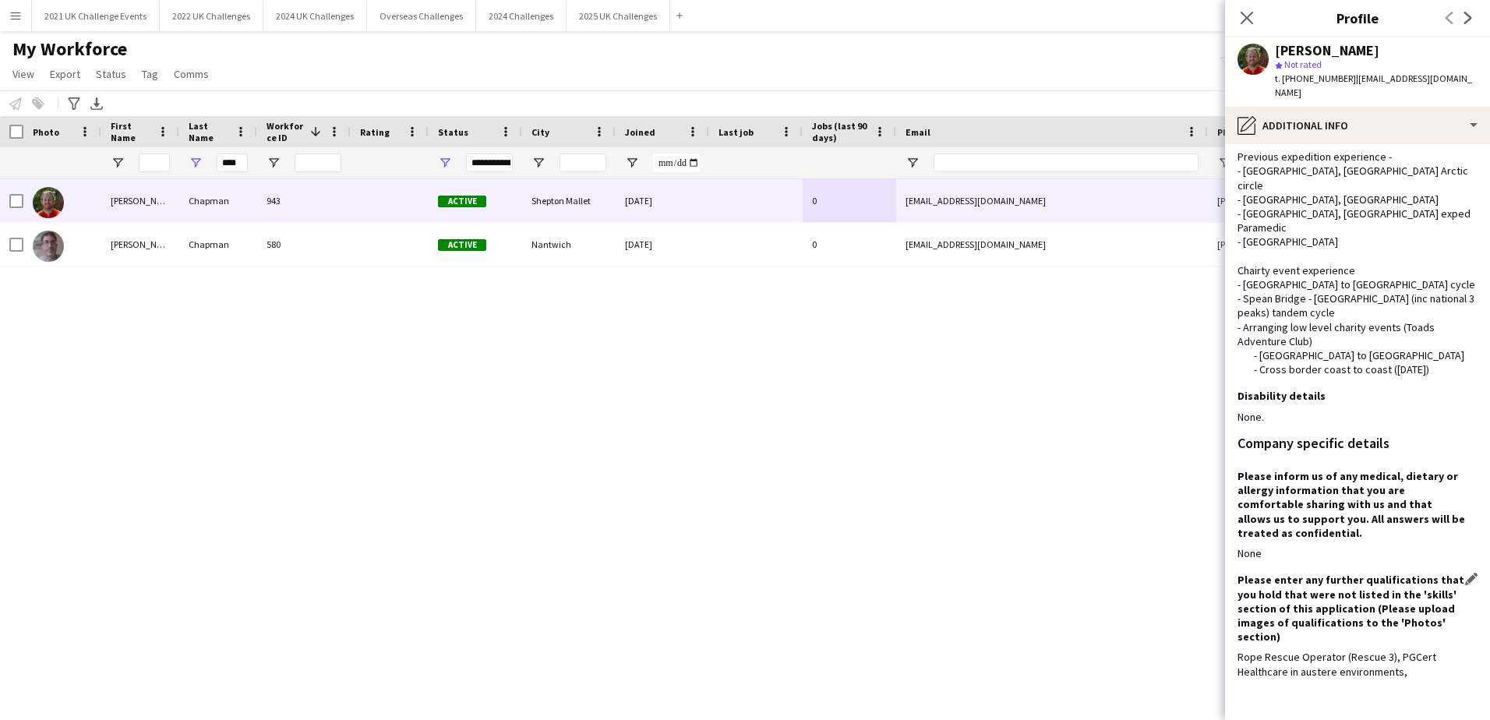
scroll to position [104, 0]
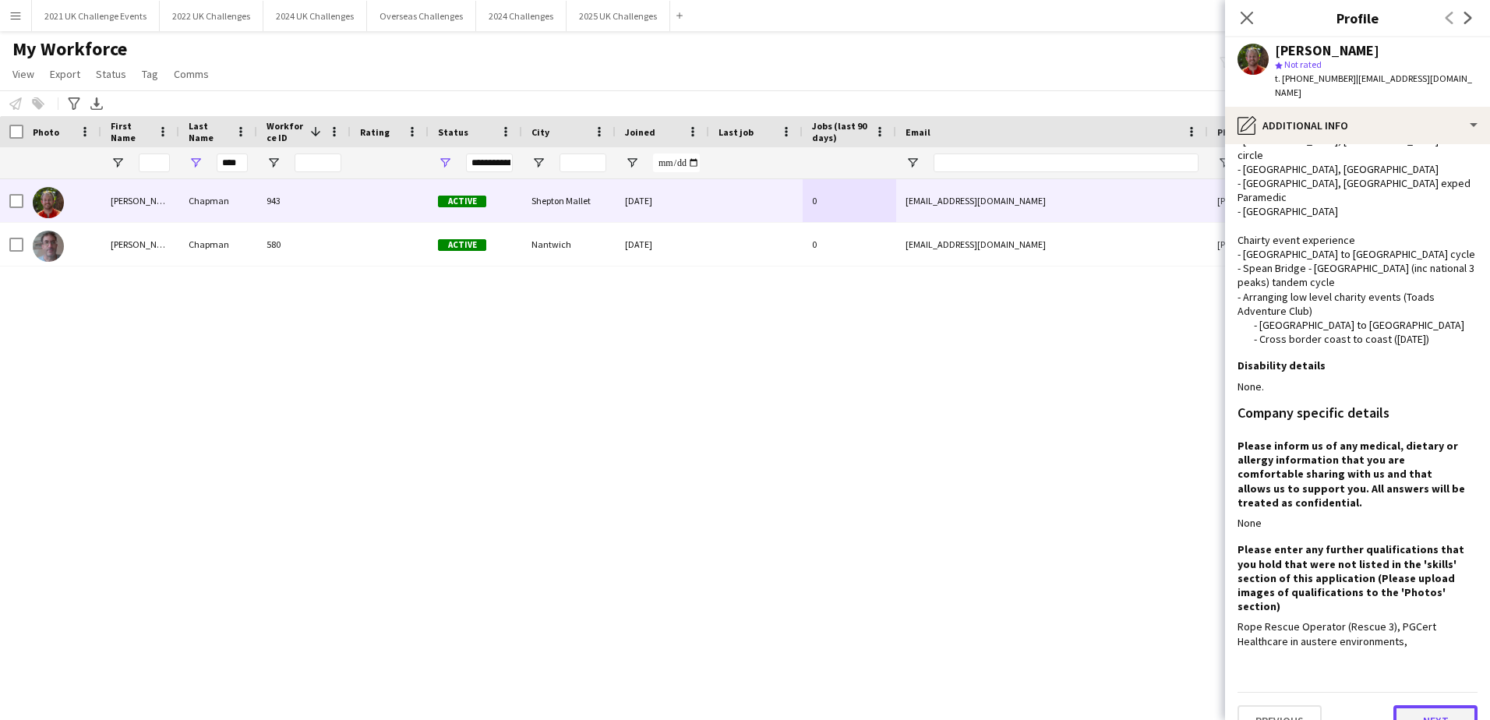
click at [1408, 705] on button "Next" at bounding box center [1435, 720] width 84 height 31
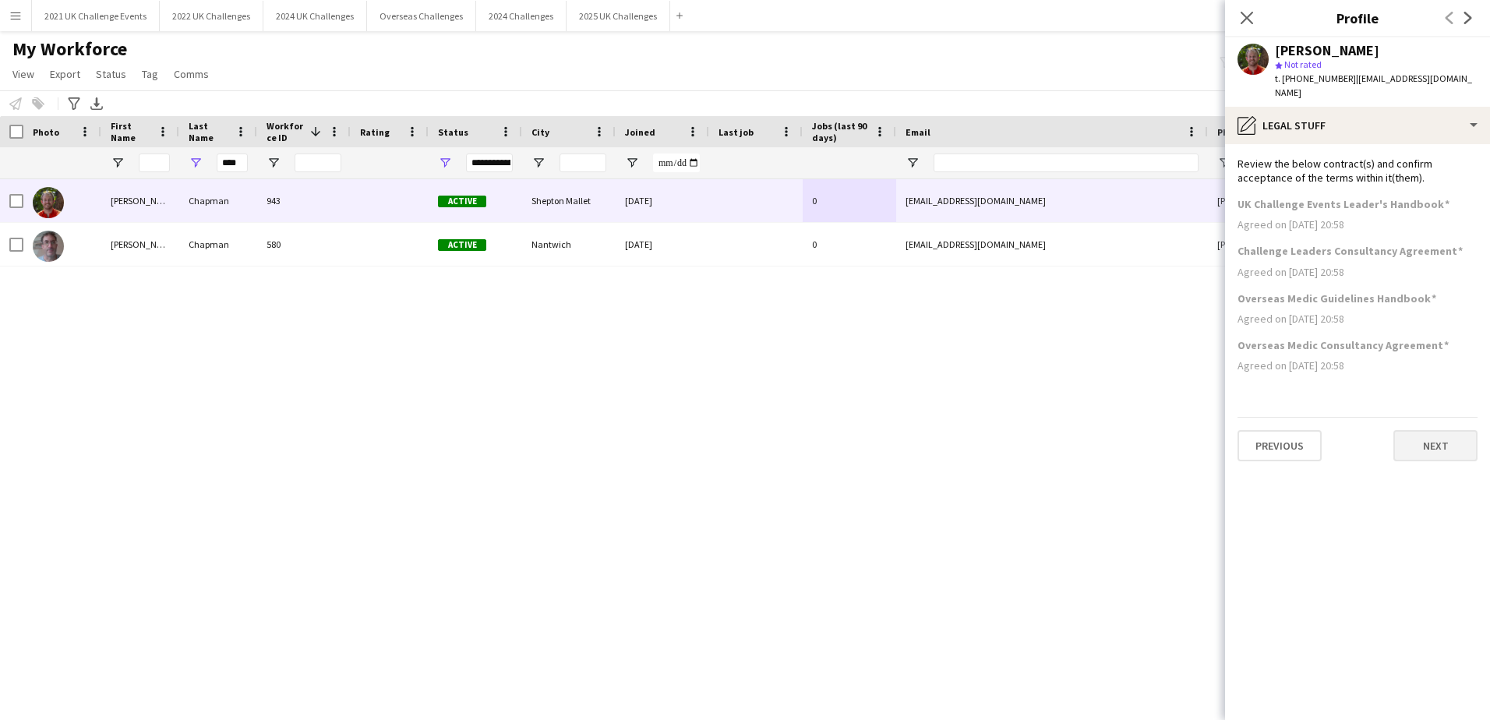
scroll to position [0, 0]
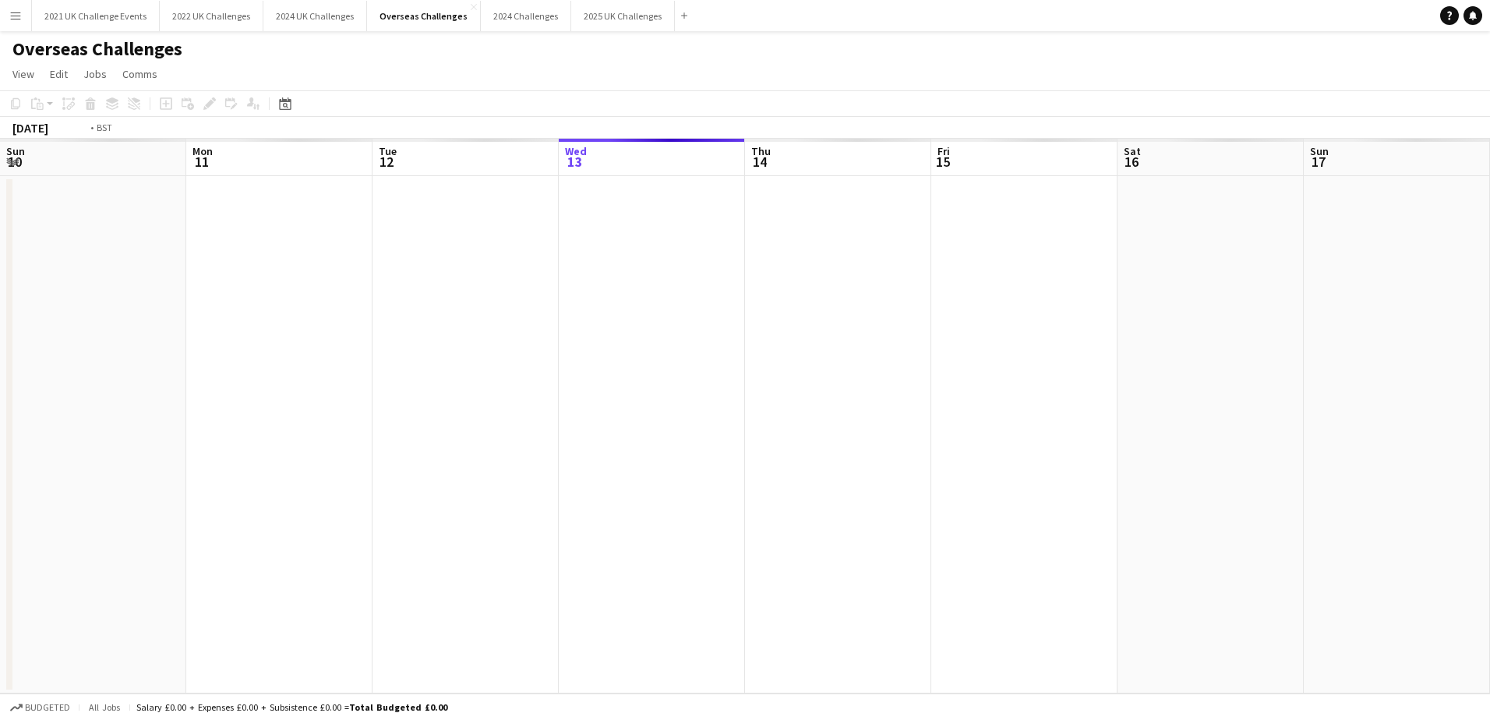
scroll to position [0, 536]
